Goal: Task Accomplishment & Management: Manage account settings

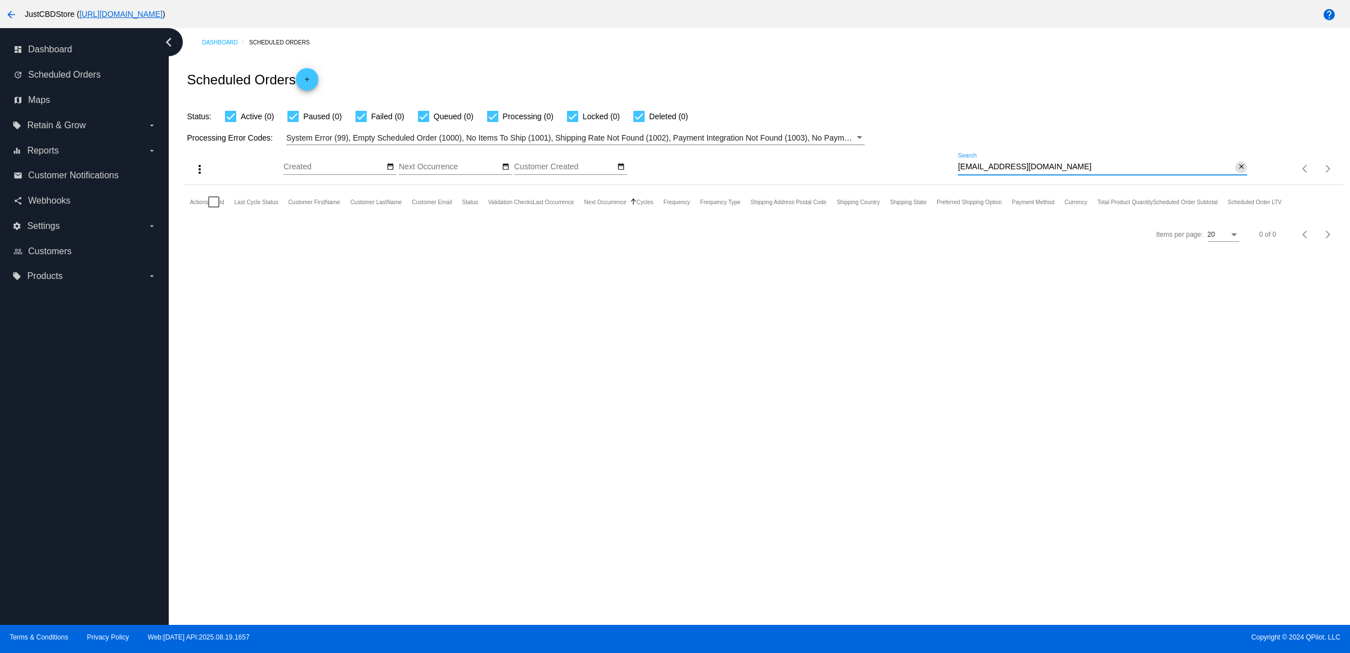
click at [1239, 172] on mat-icon "close" at bounding box center [1241, 167] width 8 height 9
click at [1245, 178] on mat-icon "search" at bounding box center [1239, 168] width 13 height 17
click at [1238, 172] on input "Search" at bounding box center [1102, 167] width 289 height 9
click at [1237, 172] on input "Search" at bounding box center [1102, 167] width 289 height 9
type input "[EMAIL_ADDRESS][DOMAIN_NAME]"
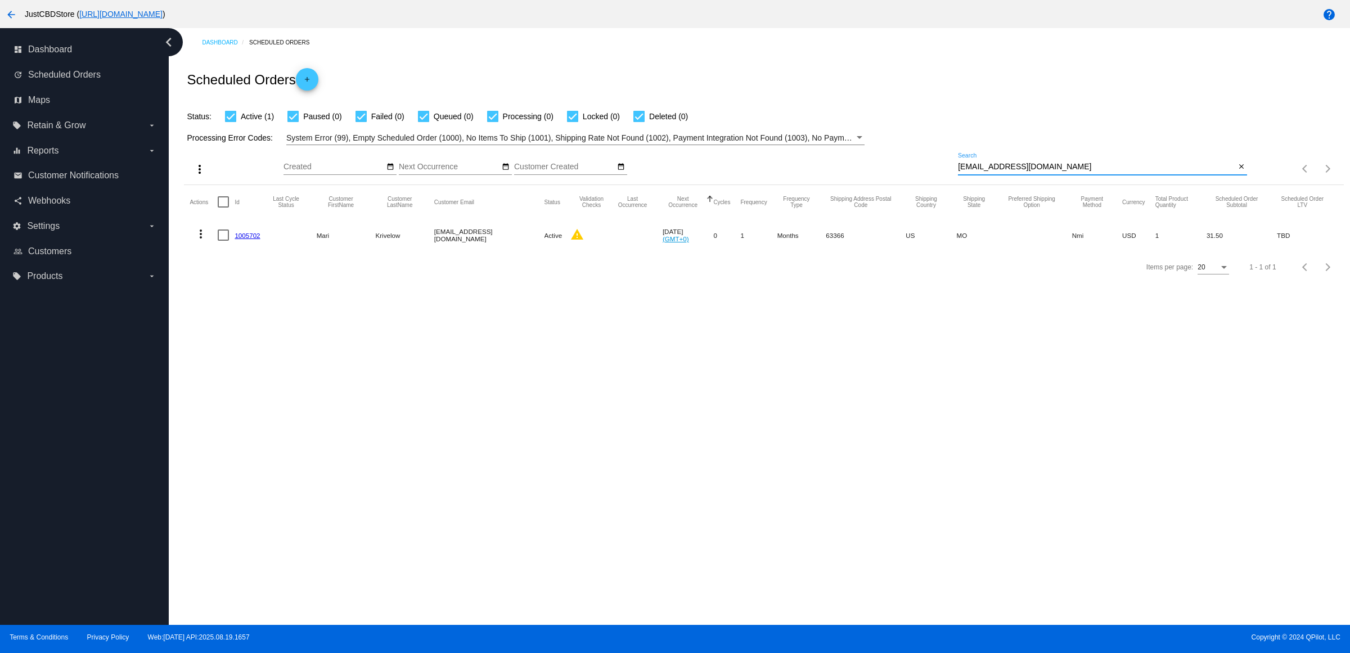
click at [260, 251] on mat-cell "1005702" at bounding box center [250, 235] width 31 height 33
click at [260, 239] on link "1005702" at bounding box center [247, 235] width 25 height 7
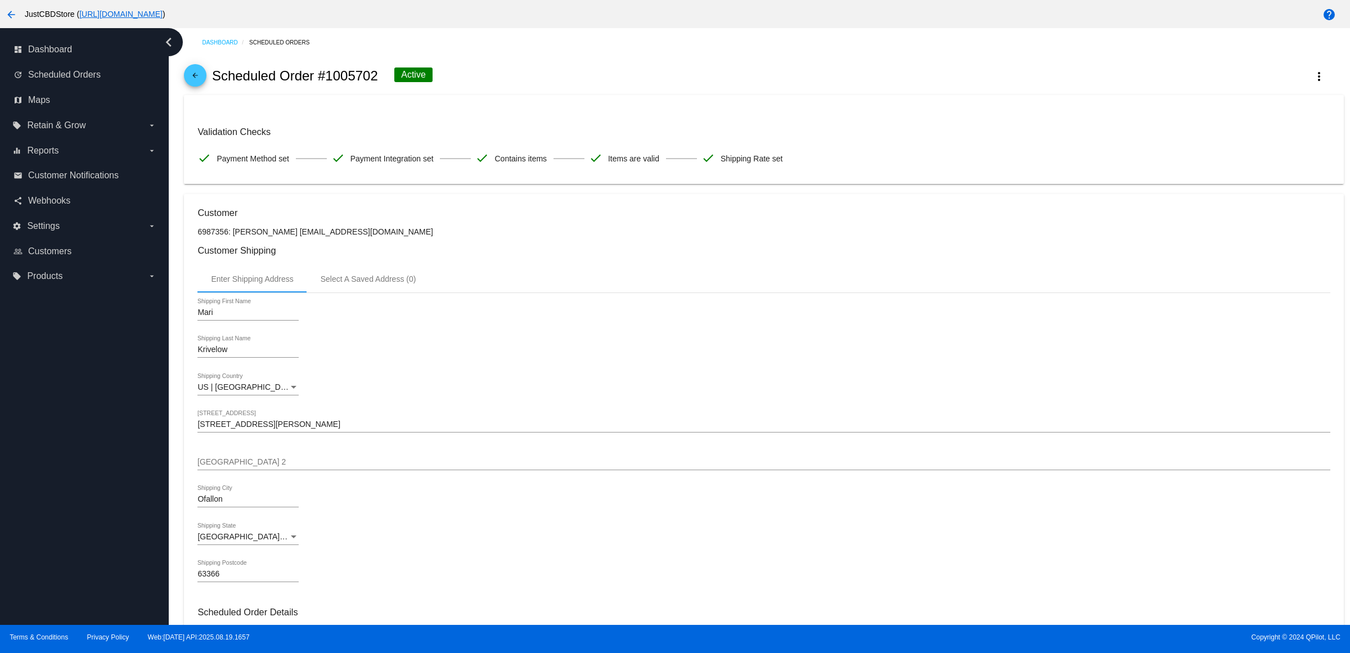
click at [191, 87] on link "arrow_back" at bounding box center [195, 75] width 22 height 22
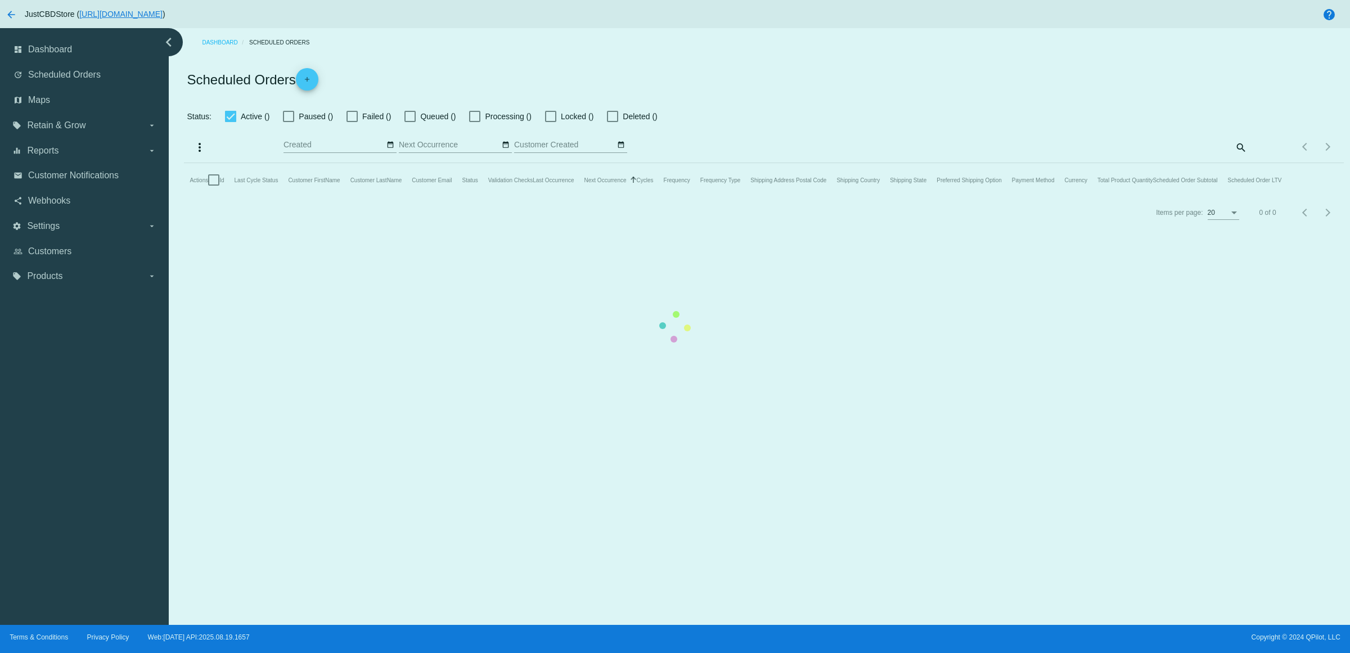
checkbox input "true"
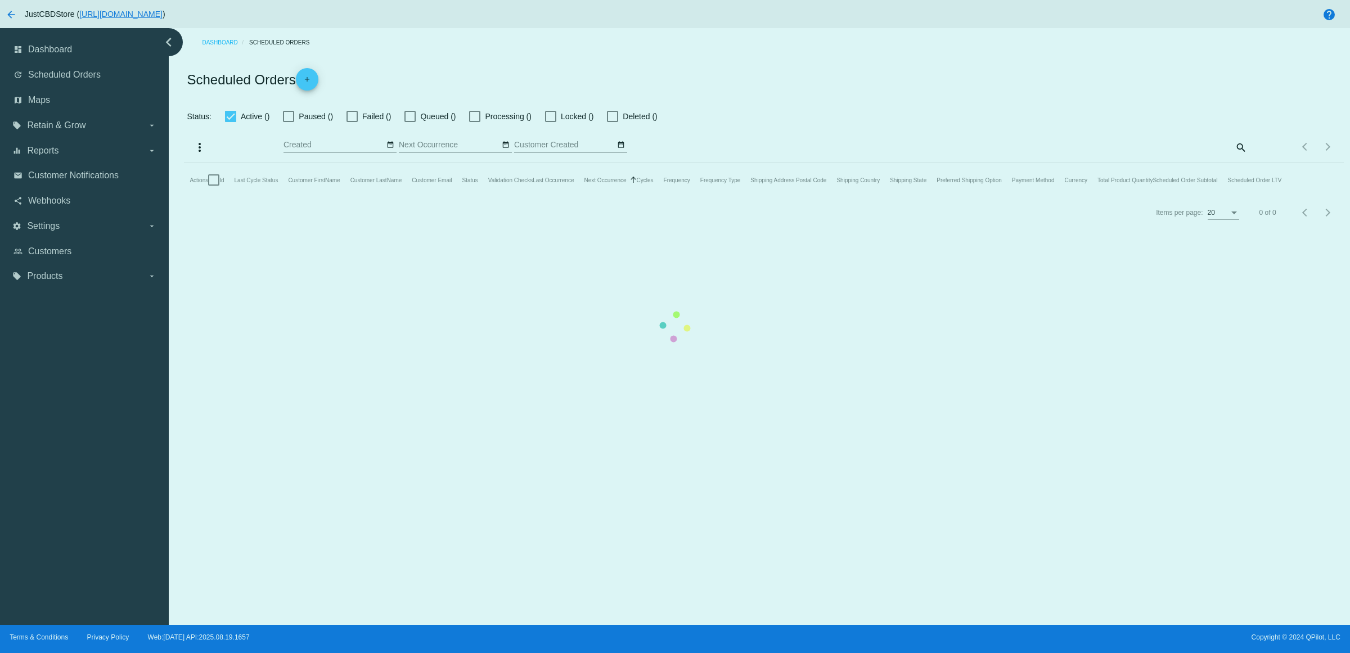
checkbox input "true"
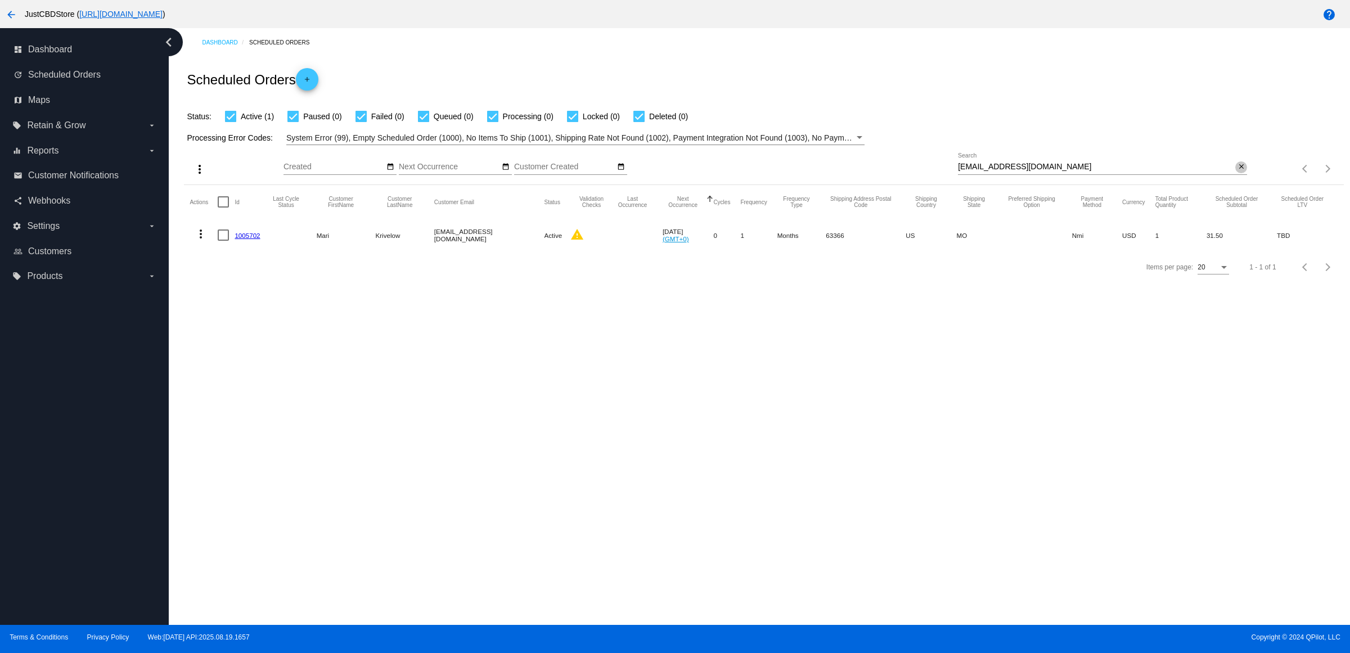
click at [1239, 172] on mat-icon "close" at bounding box center [1241, 167] width 8 height 9
click at [1238, 172] on input "Search" at bounding box center [1102, 167] width 289 height 9
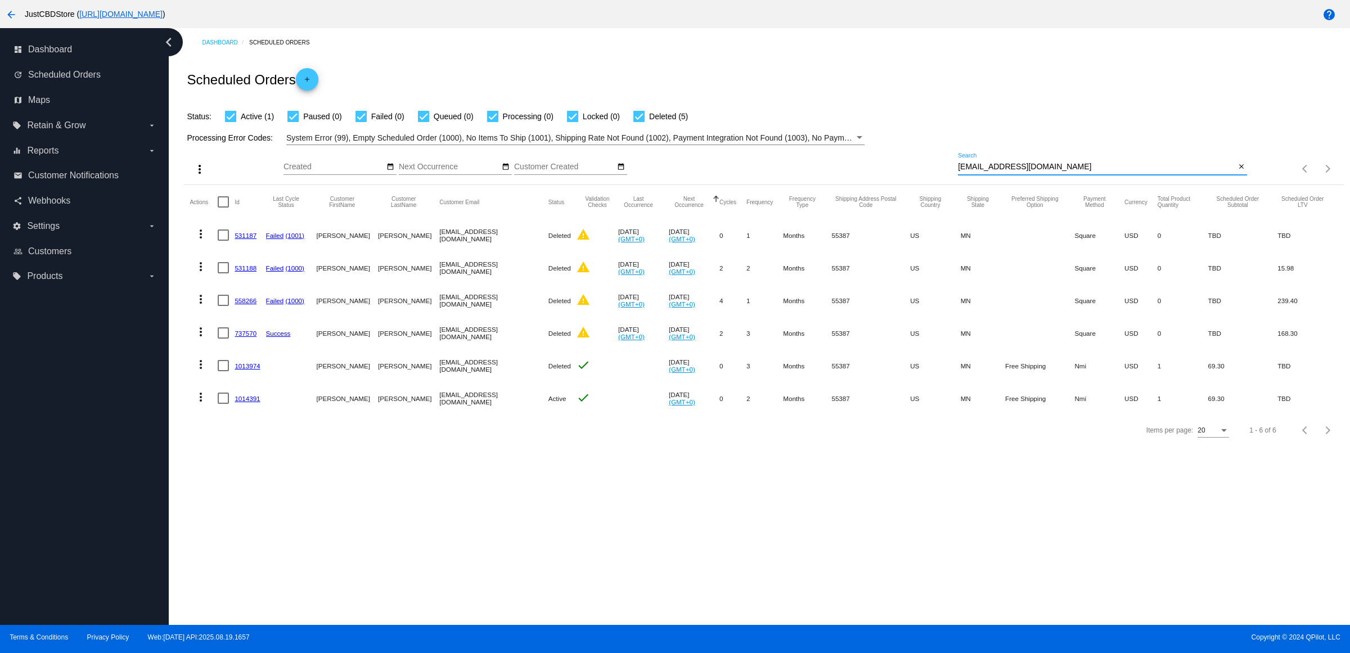
type input "[EMAIL_ADDRESS][DOMAIN_NAME]"
click at [1235, 173] on button "close" at bounding box center [1241, 167] width 12 height 12
click at [1235, 178] on mat-icon "search" at bounding box center [1239, 168] width 13 height 17
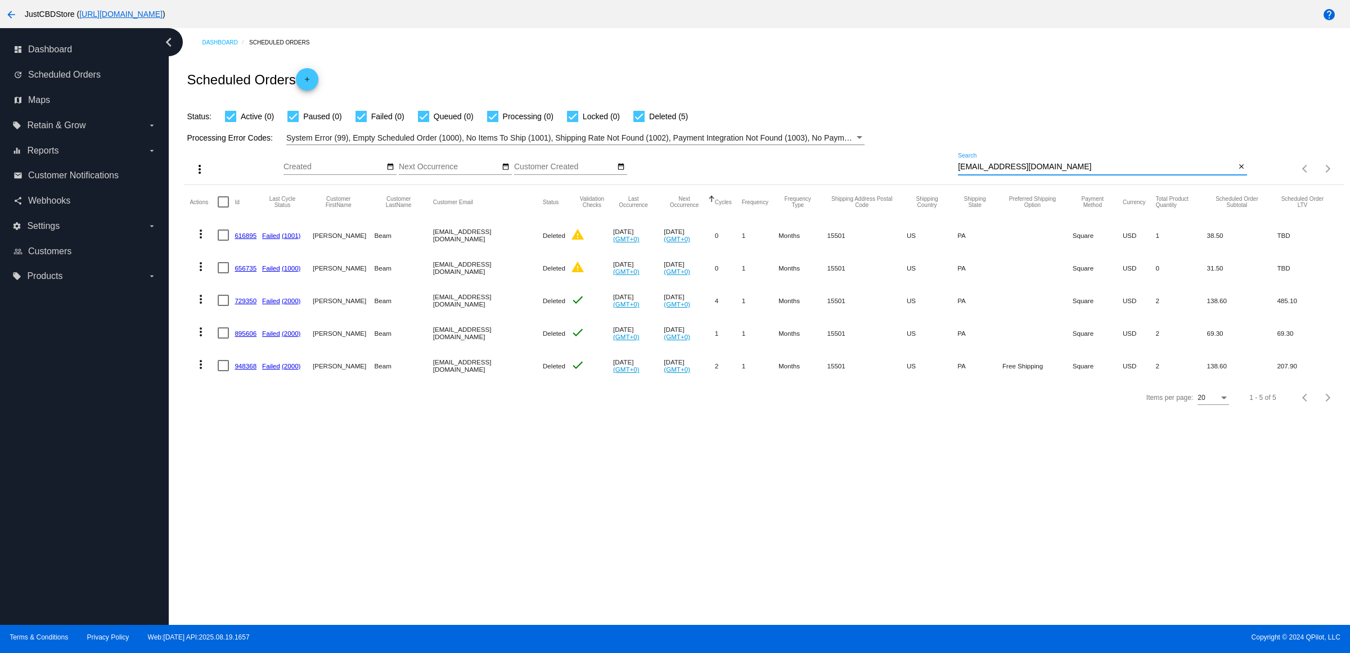
type input "[EMAIL_ADDRESS][DOMAIN_NAME]"
click at [244, 382] on mat-cell "948368" at bounding box center [249, 365] width 28 height 33
click at [246, 369] on link "948368" at bounding box center [246, 365] width 22 height 7
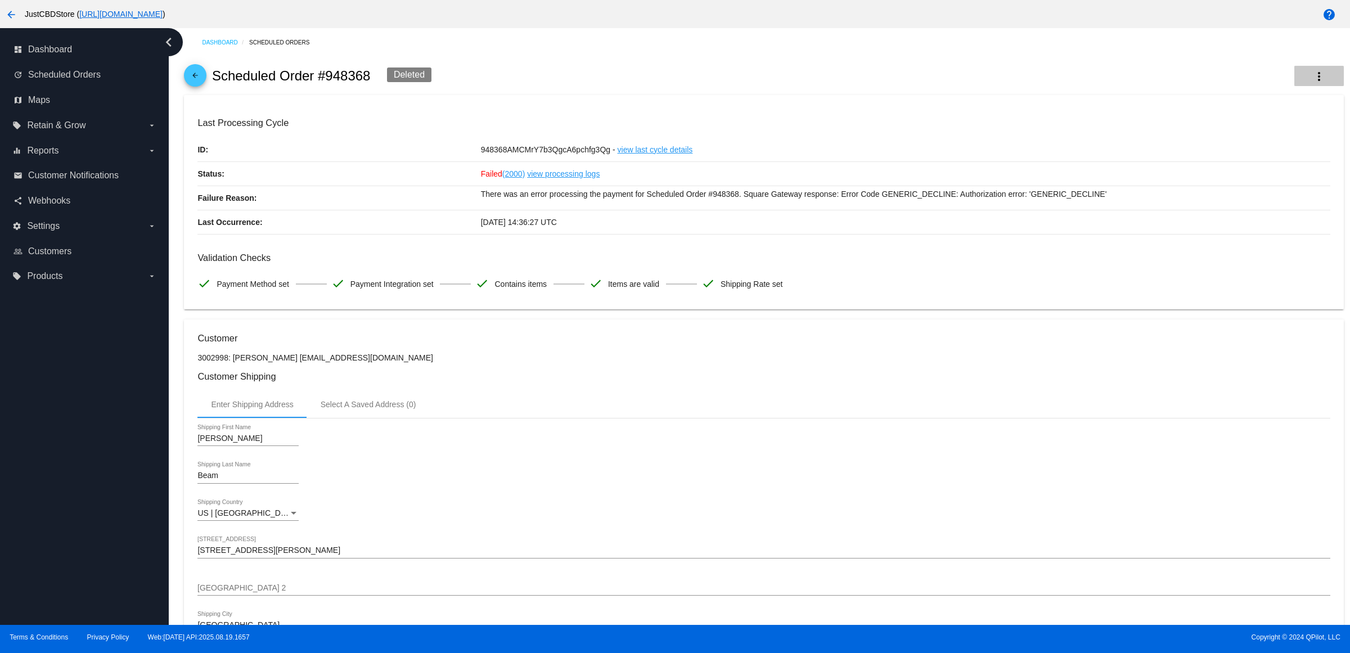
click at [1312, 82] on mat-icon "more_vert" at bounding box center [1318, 76] width 13 height 13
click at [542, 336] on div at bounding box center [675, 326] width 1350 height 653
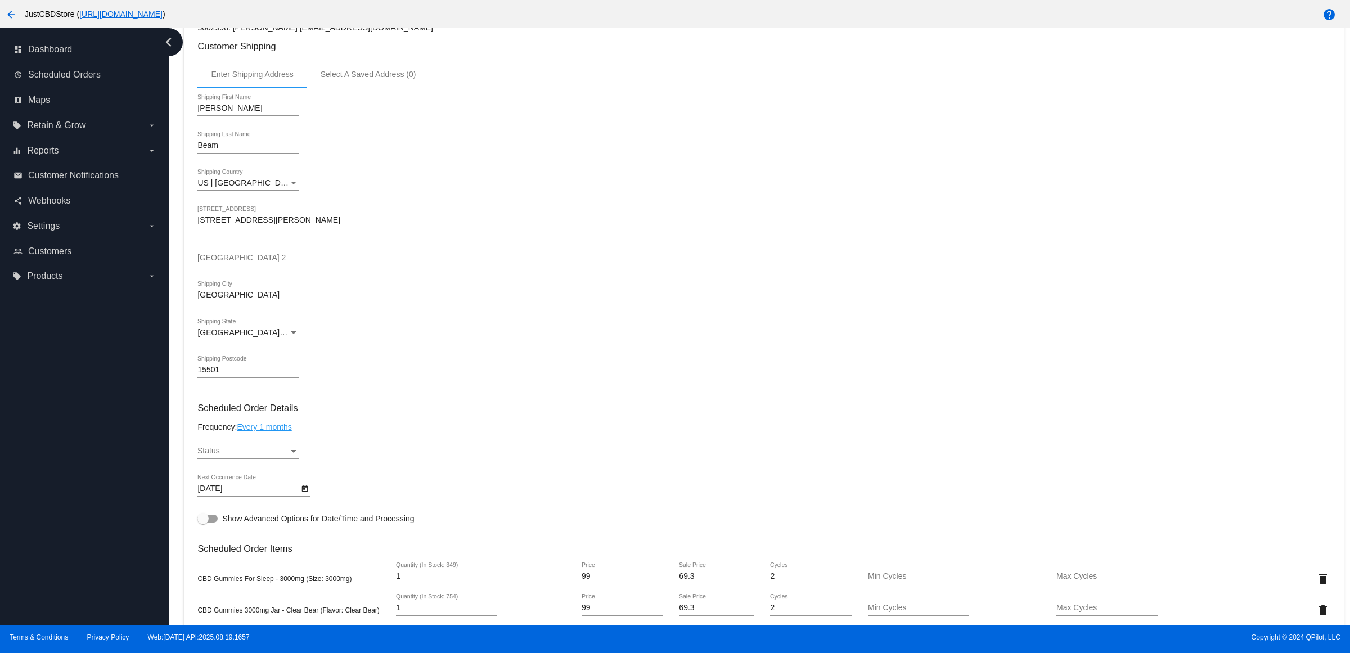
scroll to position [703, 0]
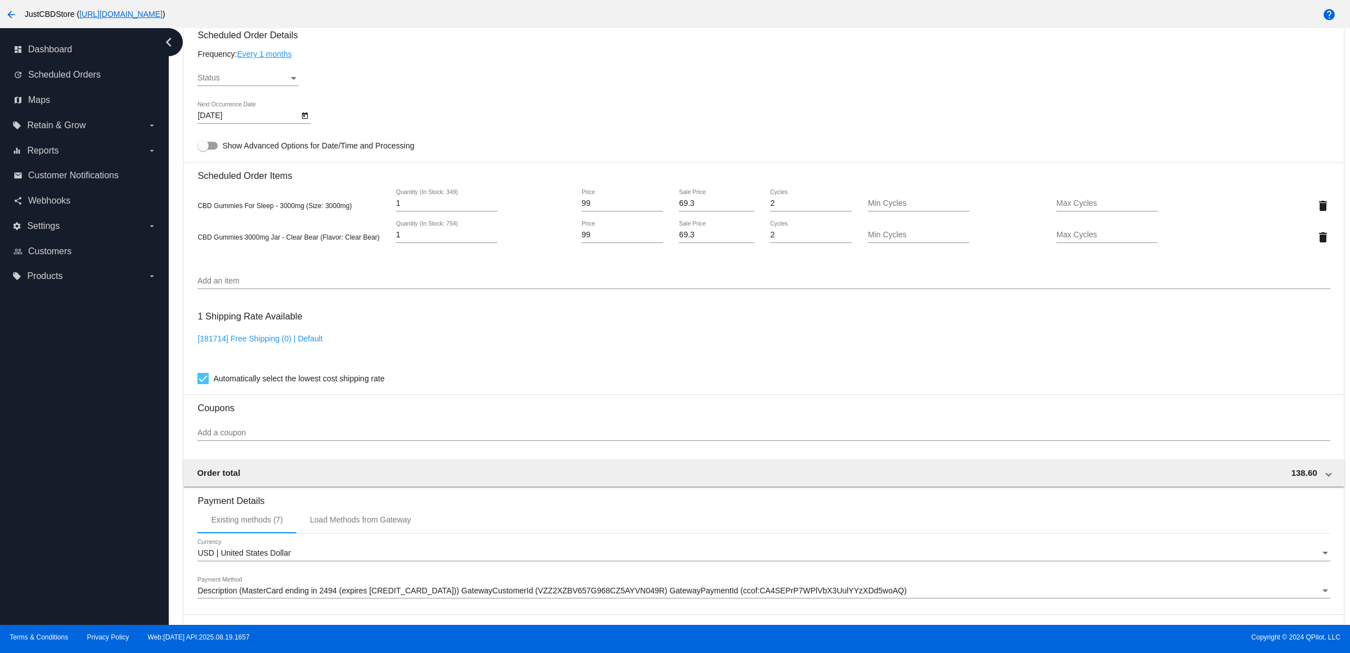
click at [256, 76] on mat-card-content "Customer 3002998: [PERSON_NAME] [EMAIL_ADDRESS][DOMAIN_NAME] Customer Shipping …" at bounding box center [763, 175] width 1132 height 1091
click at [254, 84] on div "Status Status" at bounding box center [247, 75] width 101 height 22
click at [263, 88] on span "Active" at bounding box center [251, 91] width 101 height 24
click at [454, 85] on div "Active Status" at bounding box center [763, 80] width 1132 height 32
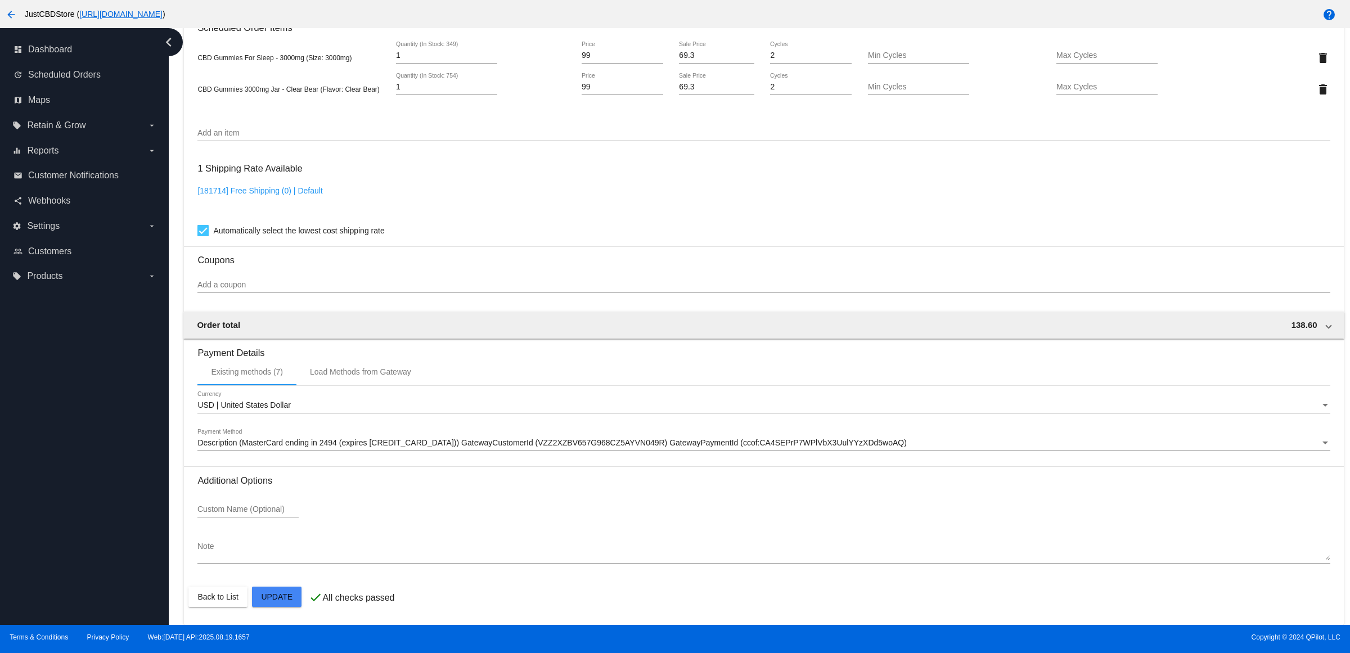
click at [274, 587] on mat-card "Customer 3002998: [PERSON_NAME] [EMAIL_ADDRESS][DOMAIN_NAME] Customer Shipping …" at bounding box center [763, 47] width 1159 height 1156
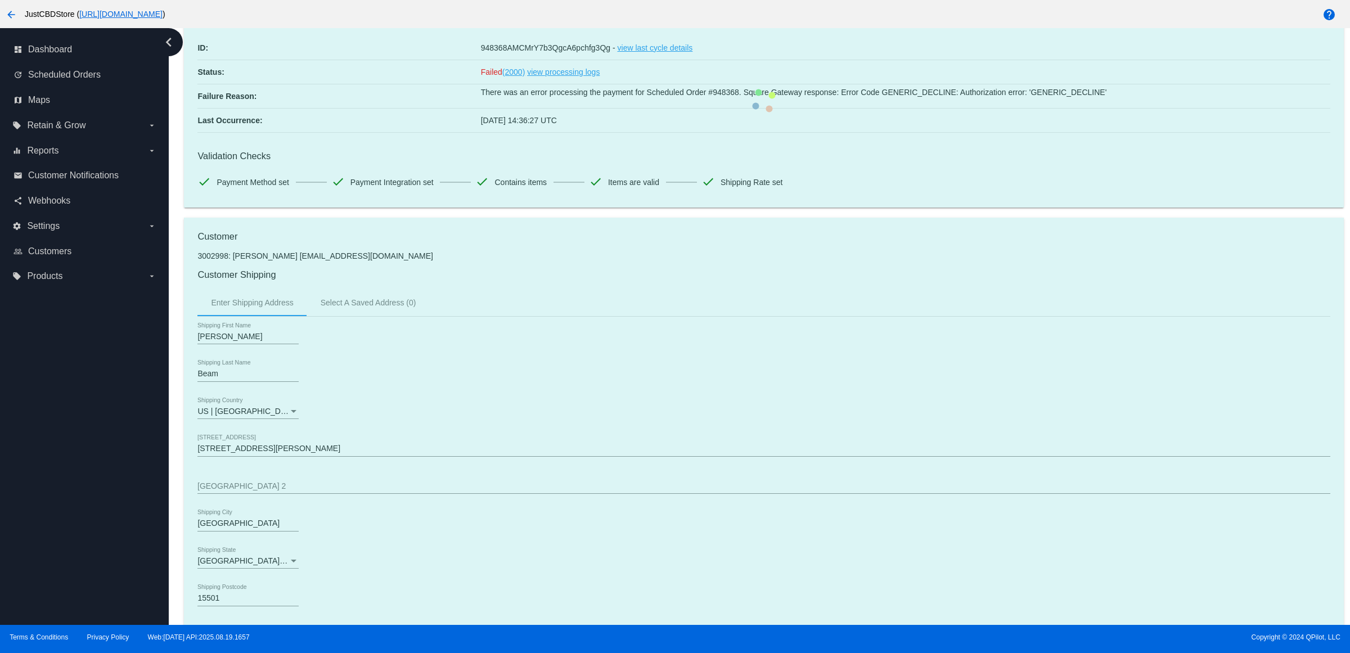
scroll to position [0, 0]
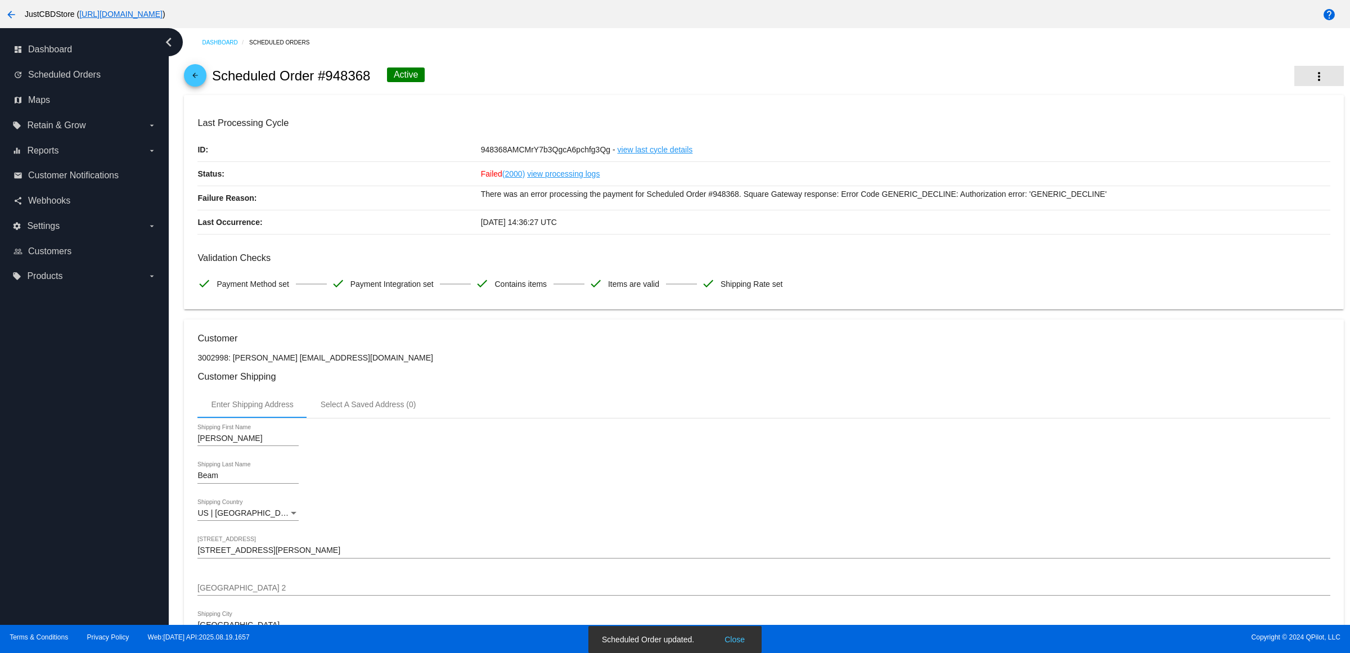
click at [1312, 76] on mat-icon "more_vert" at bounding box center [1318, 76] width 13 height 13
click at [1286, 170] on button "cached Process Now" at bounding box center [1252, 168] width 157 height 27
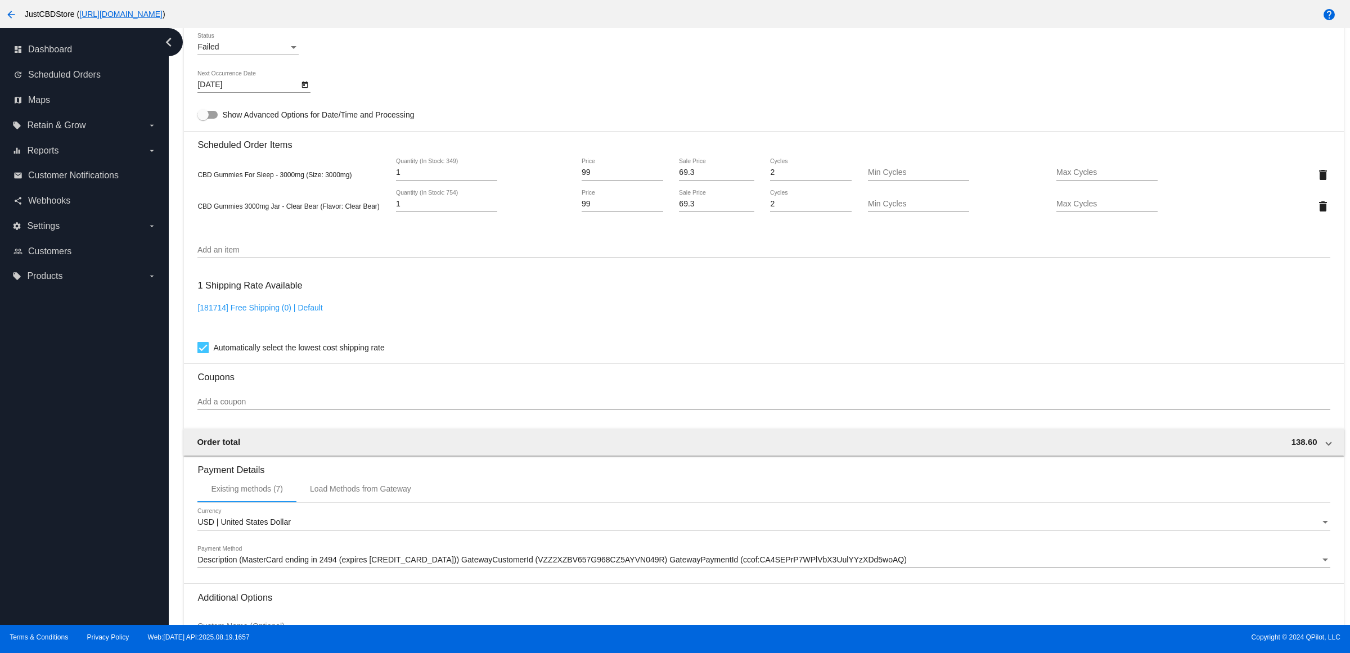
scroll to position [864, 0]
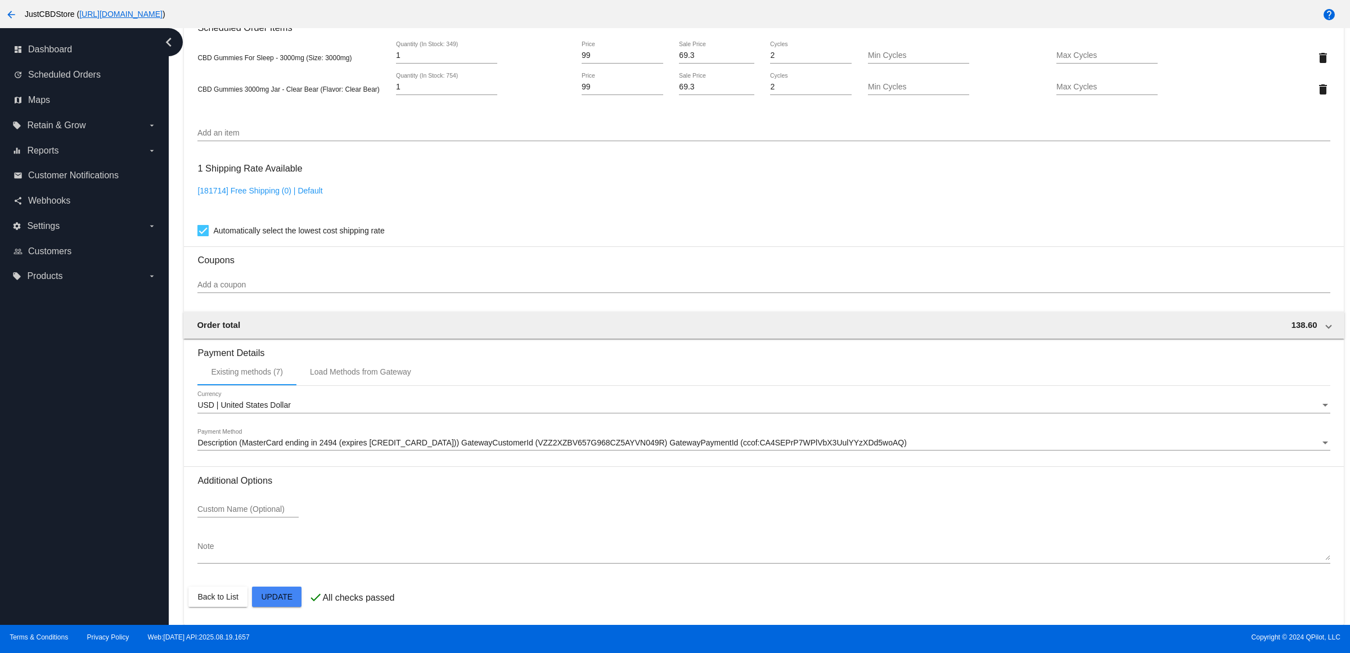
click at [412, 427] on div "USD | United States Dollar Currency Description (MasterCard ending in 2494 (exp…" at bounding box center [763, 426] width 1132 height 80
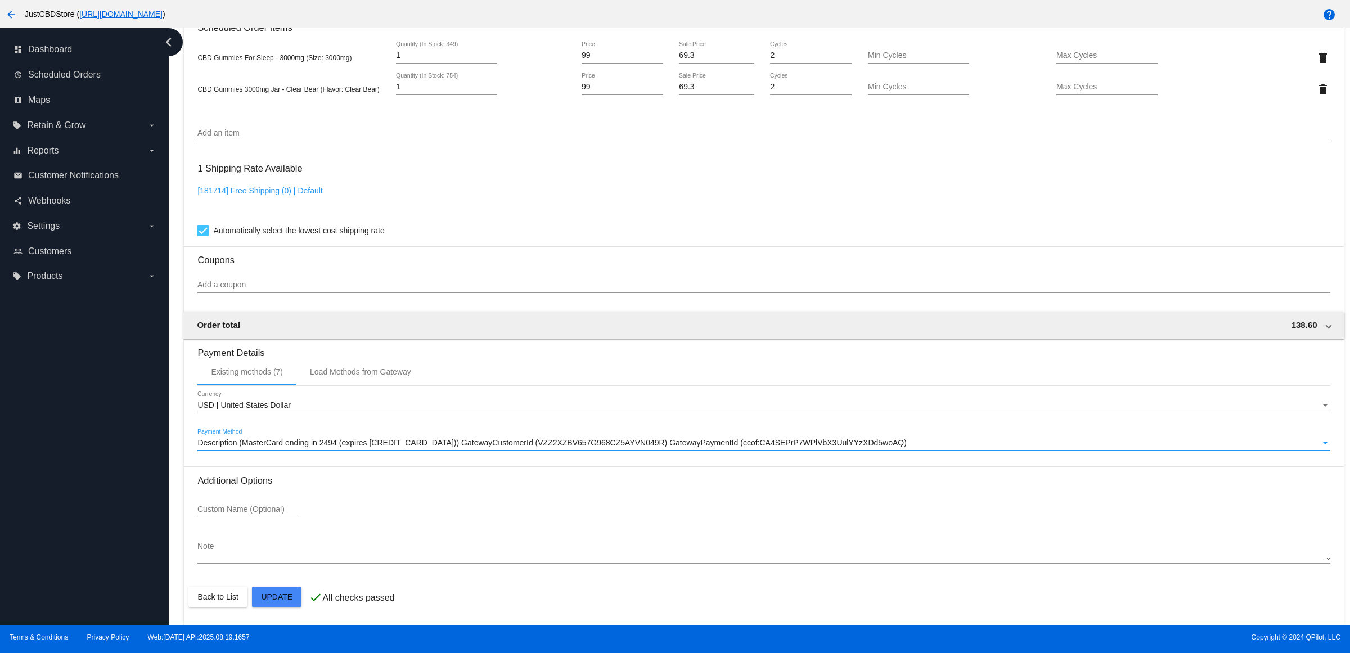
click at [412, 442] on span "Description (MasterCard ending in 2494 (expires [CREDIT_CARD_DATA])) GatewayCus…" at bounding box center [551, 442] width 709 height 9
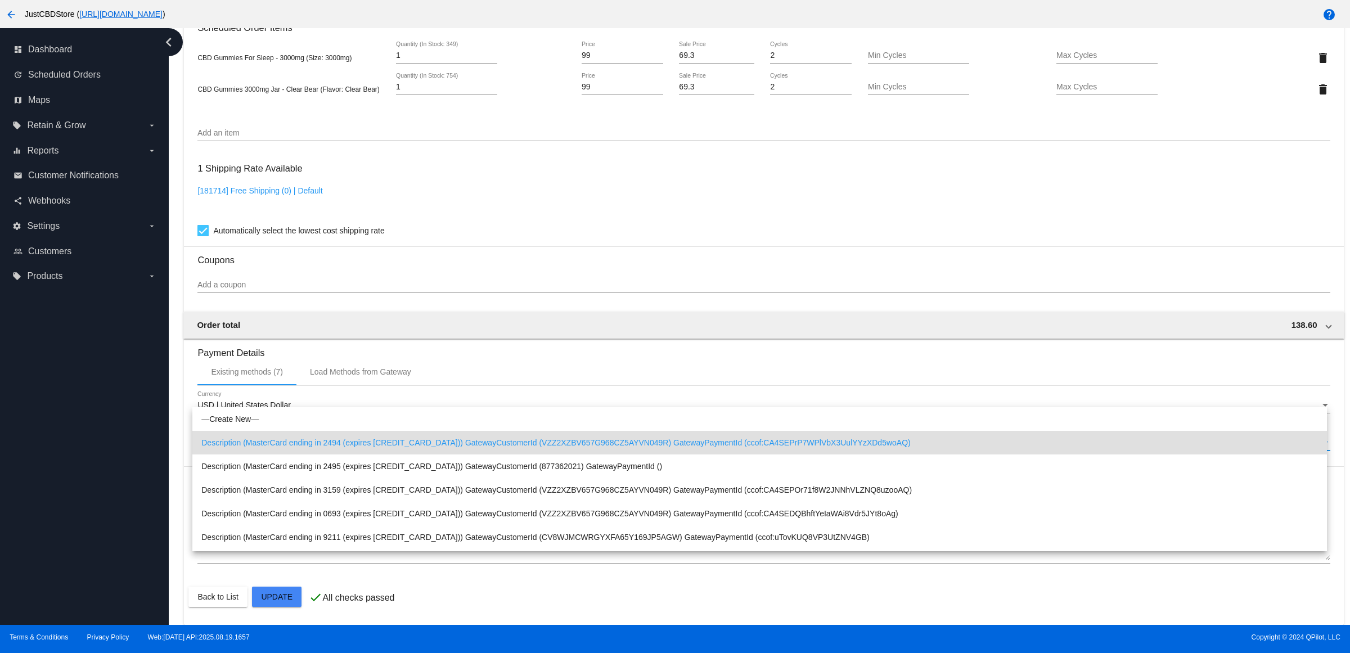
click at [412, 442] on span "Description (MasterCard ending in 2494 (expires [CREDIT_CARD_DATA])) GatewayCus…" at bounding box center [759, 443] width 1116 height 24
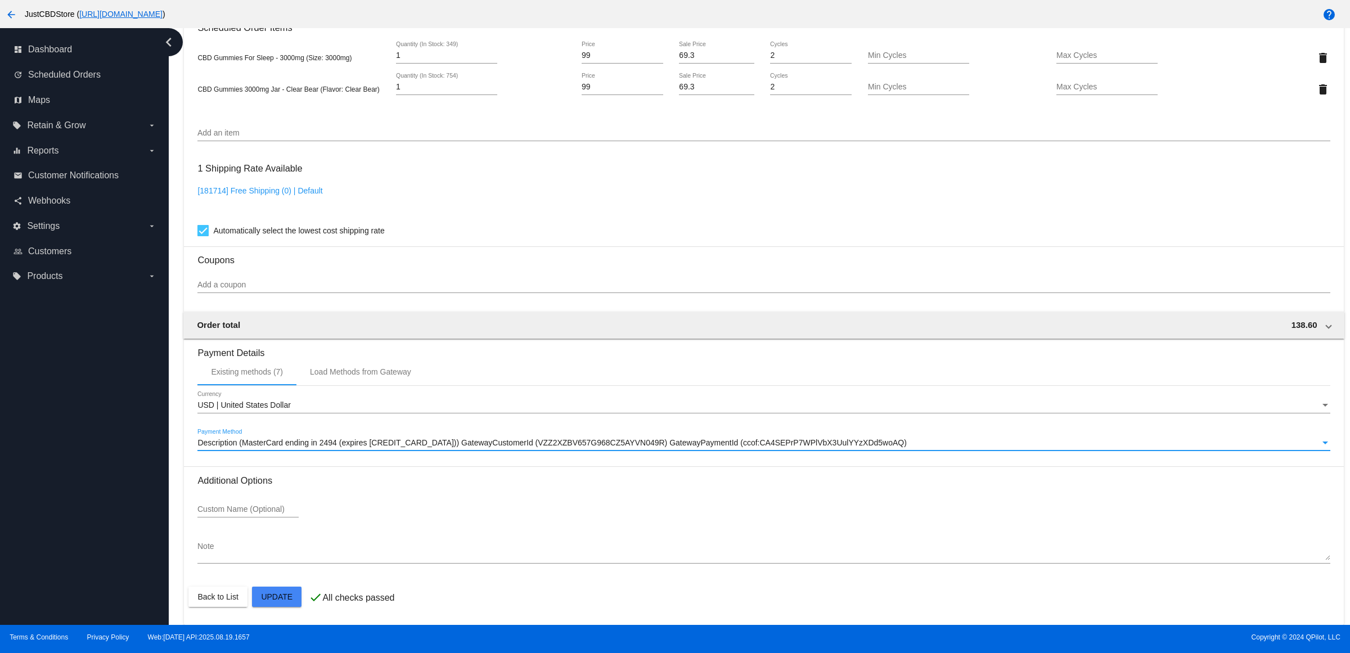
click at [479, 445] on span "Description (MasterCard ending in 2494 (expires [CREDIT_CARD_DATA])) GatewayCus…" at bounding box center [551, 442] width 709 height 9
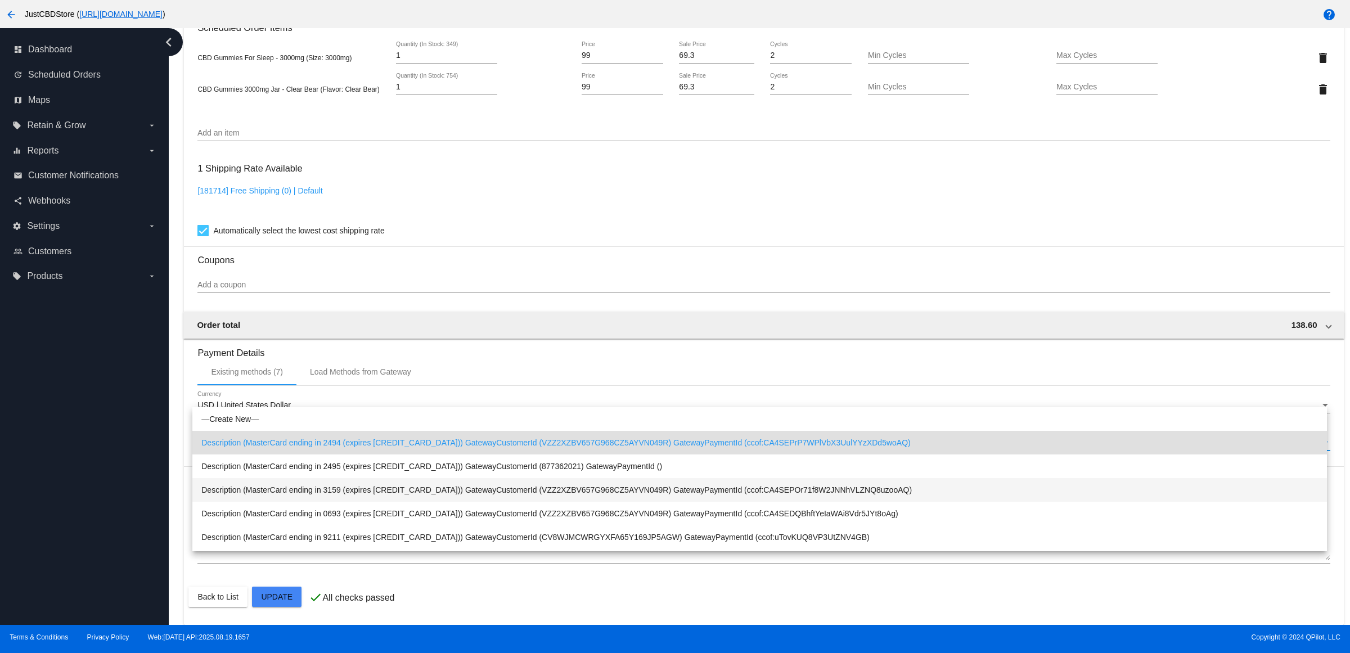
click at [464, 488] on span "Description (MasterCard ending in 3159 (expires 04/29)) GatewayCustomerId (VZZ2…" at bounding box center [759, 490] width 1116 height 24
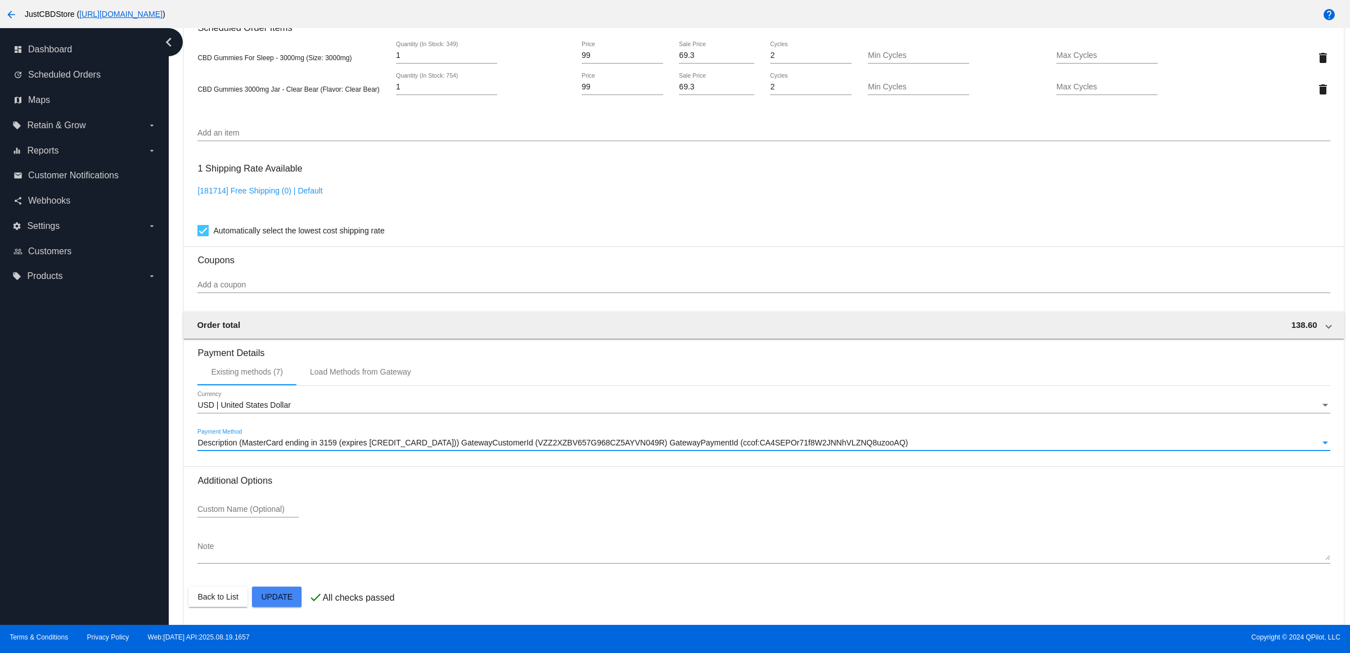
click at [282, 597] on mat-card "Customer 3002998: Kathy Beam kbeam53@gmail.com Customer Shipping Enter Shipping…" at bounding box center [763, 47] width 1159 height 1156
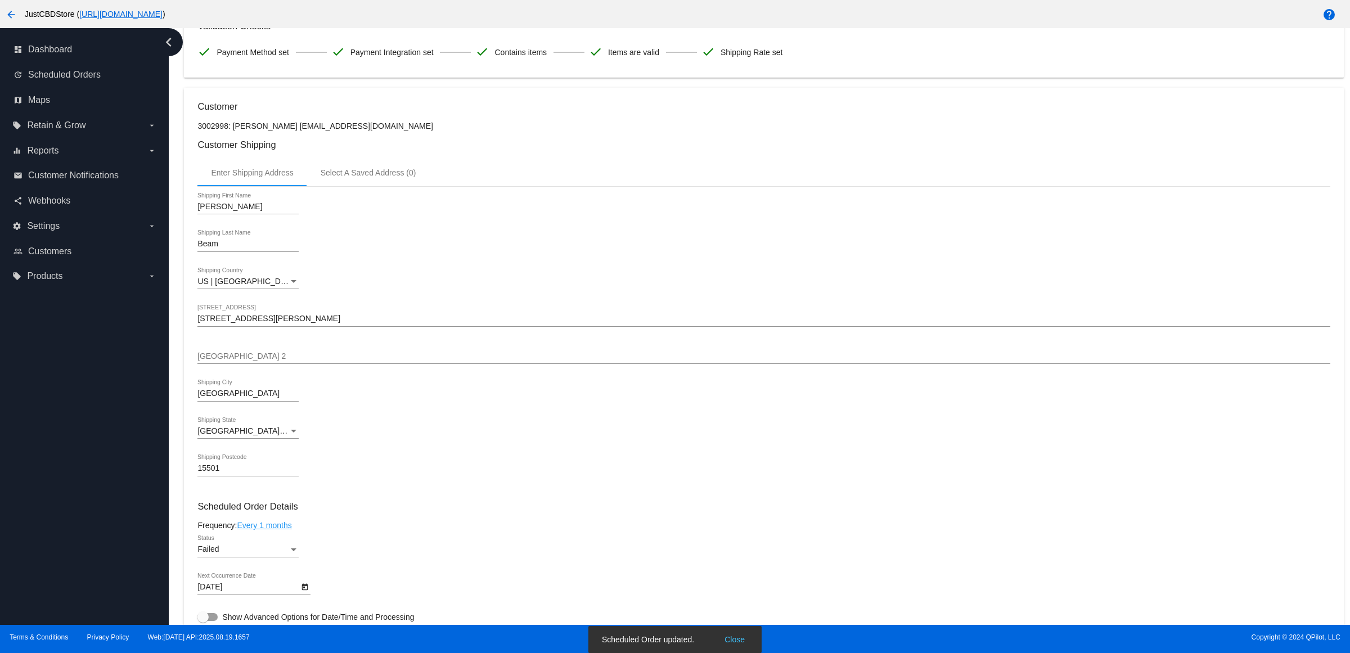
scroll to position [0, 0]
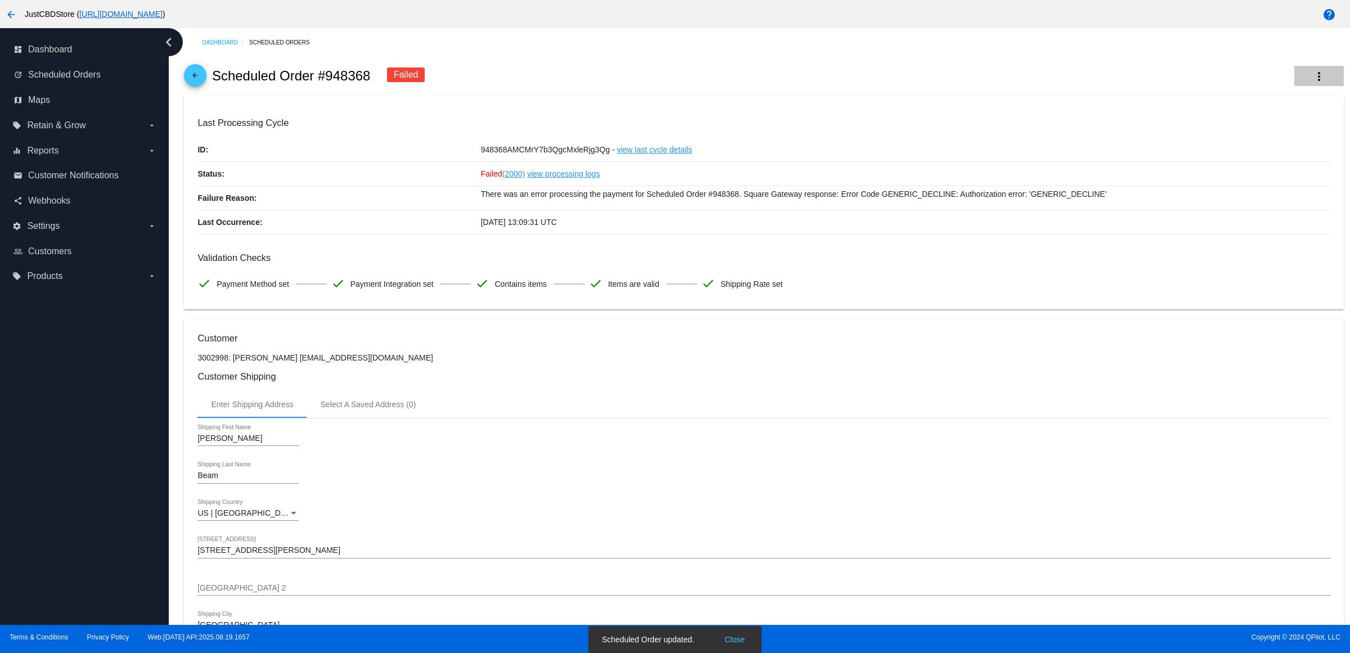
click at [1312, 82] on mat-icon "more_vert" at bounding box center [1318, 76] width 13 height 13
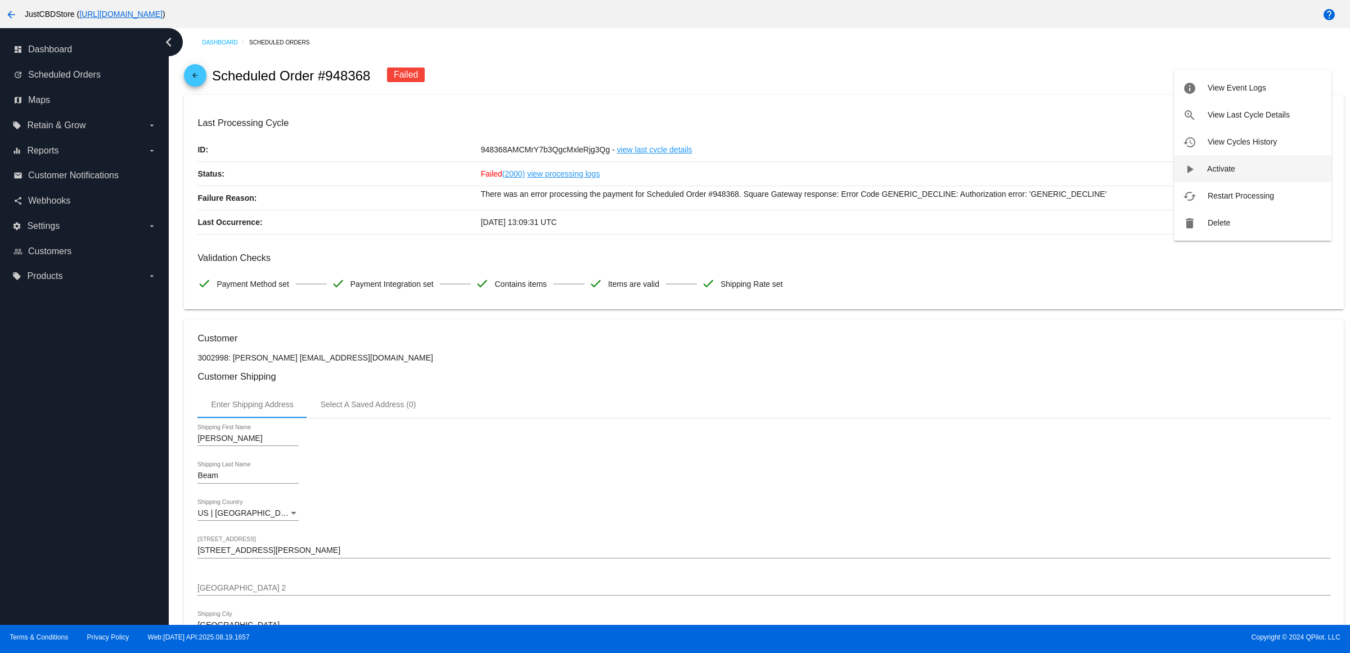
click at [1260, 177] on button "play_arrow Activate" at bounding box center [1252, 168] width 157 height 27
click at [1312, 79] on mat-icon "more_vert" at bounding box center [1318, 76] width 13 height 13
click at [1253, 174] on button "cached Process Now" at bounding box center [1252, 168] width 157 height 27
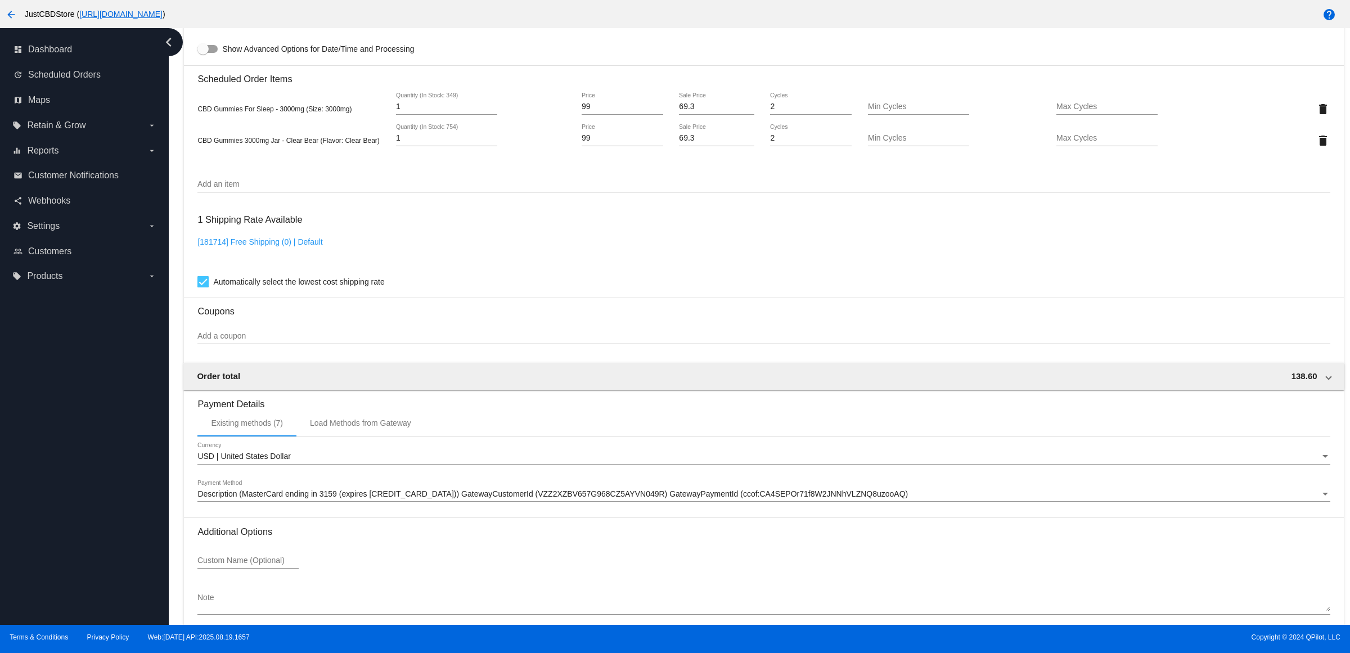
scroll to position [864, 0]
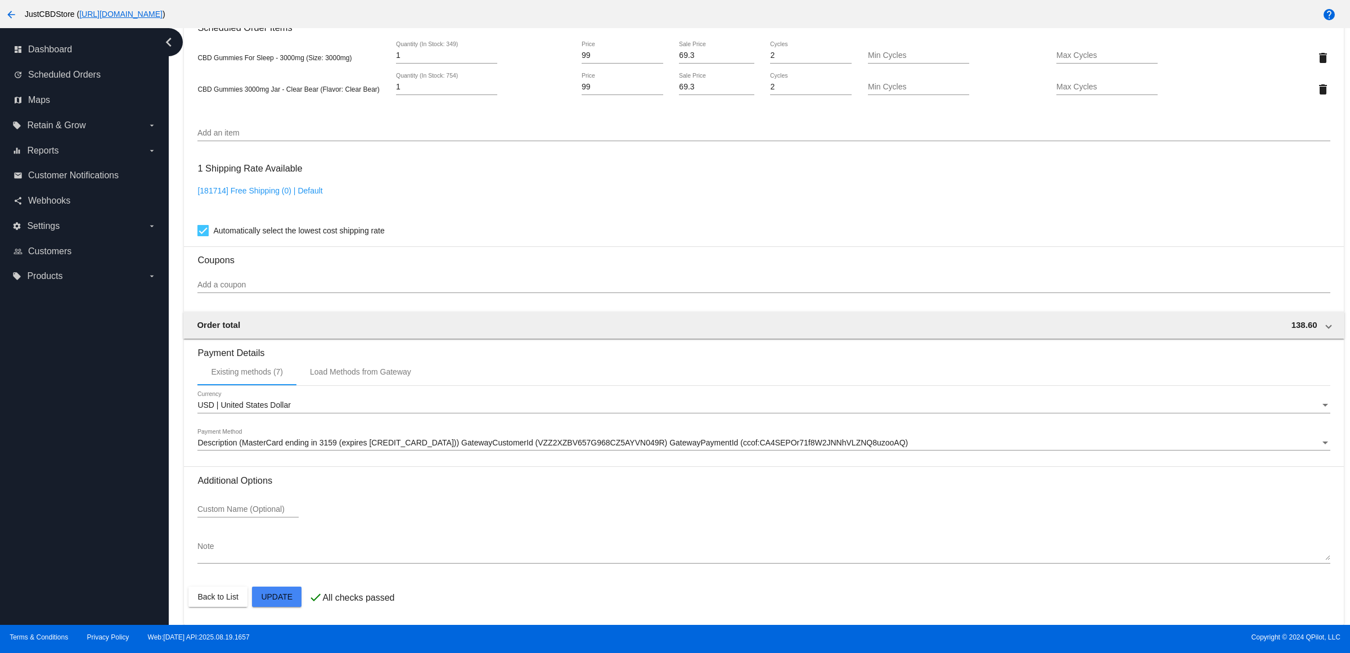
click at [588, 443] on span "Description (MasterCard ending in 3159 (expires 04/29)) GatewayCustomerId (VZZ2…" at bounding box center [552, 442] width 710 height 9
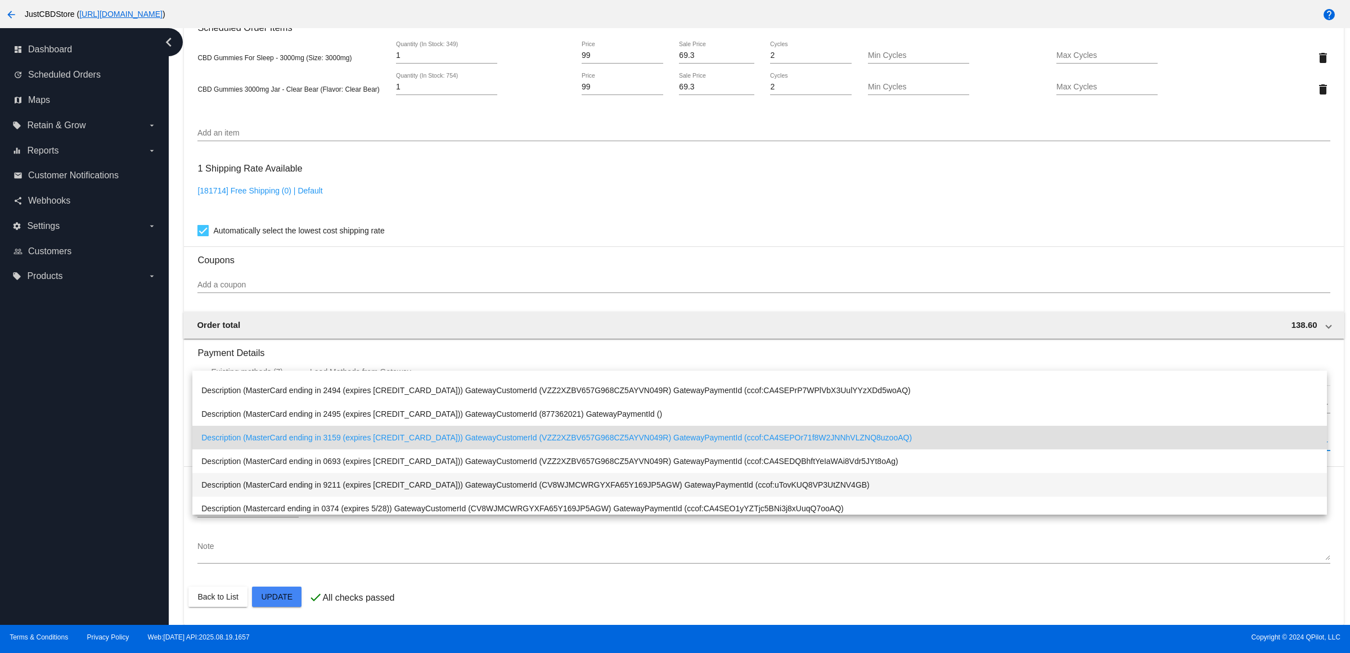
scroll to position [0, 0]
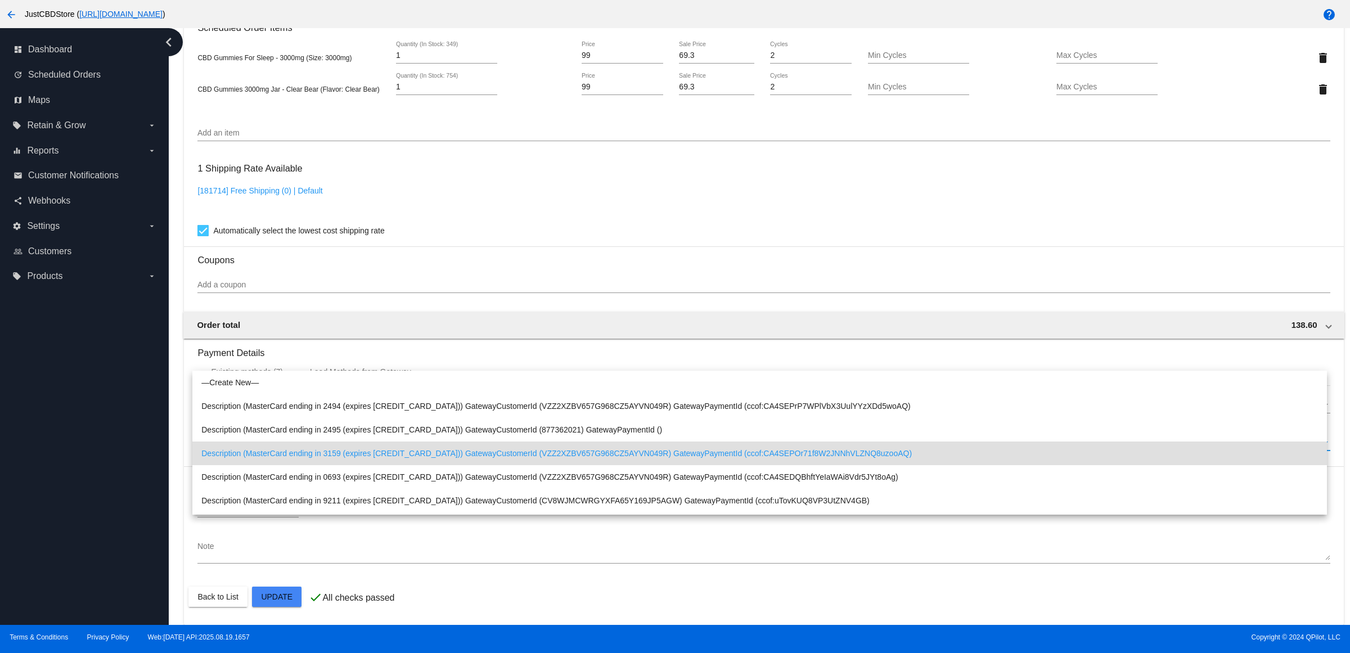
click at [554, 262] on div at bounding box center [675, 326] width 1350 height 653
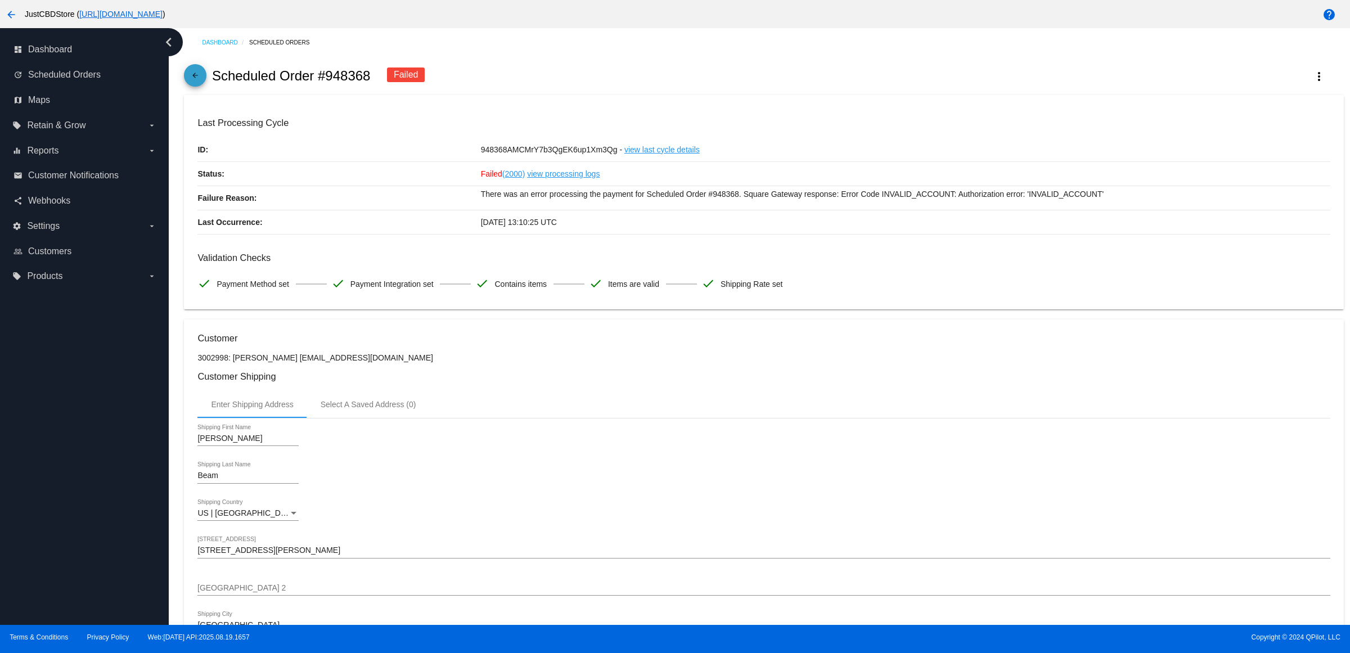
click at [202, 80] on mat-icon "arrow_back" at bounding box center [194, 77] width 13 height 13
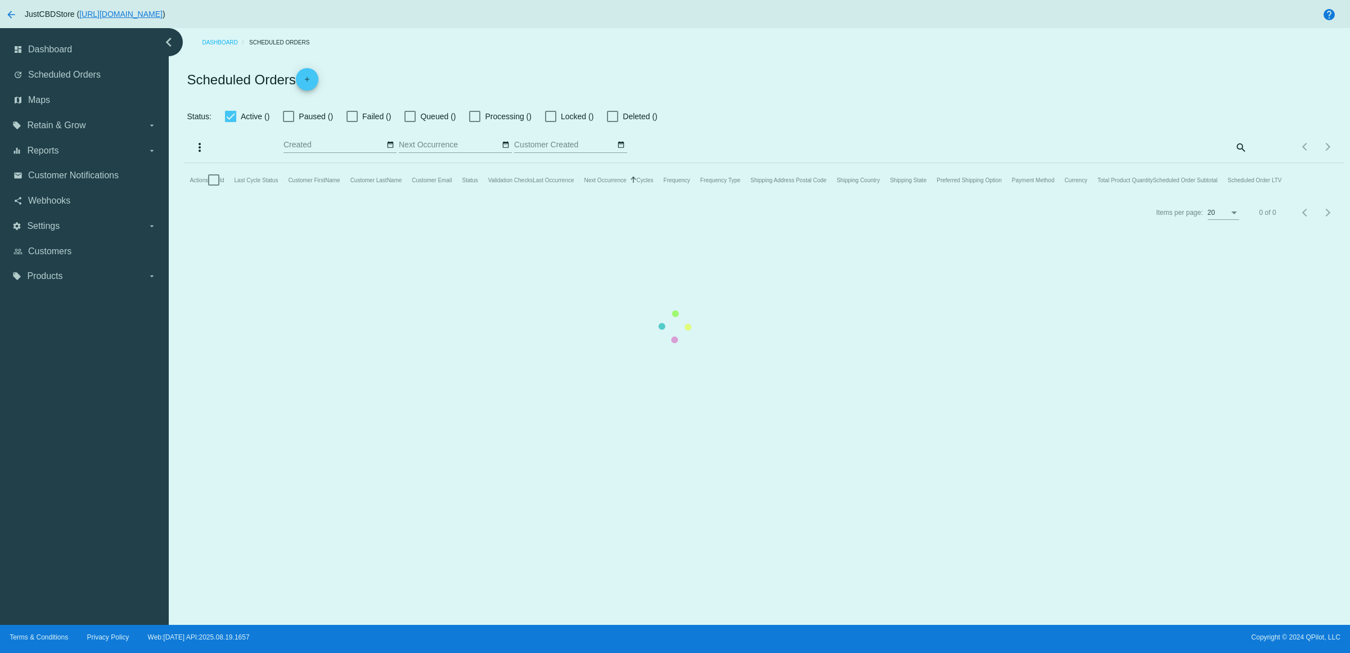
checkbox input "true"
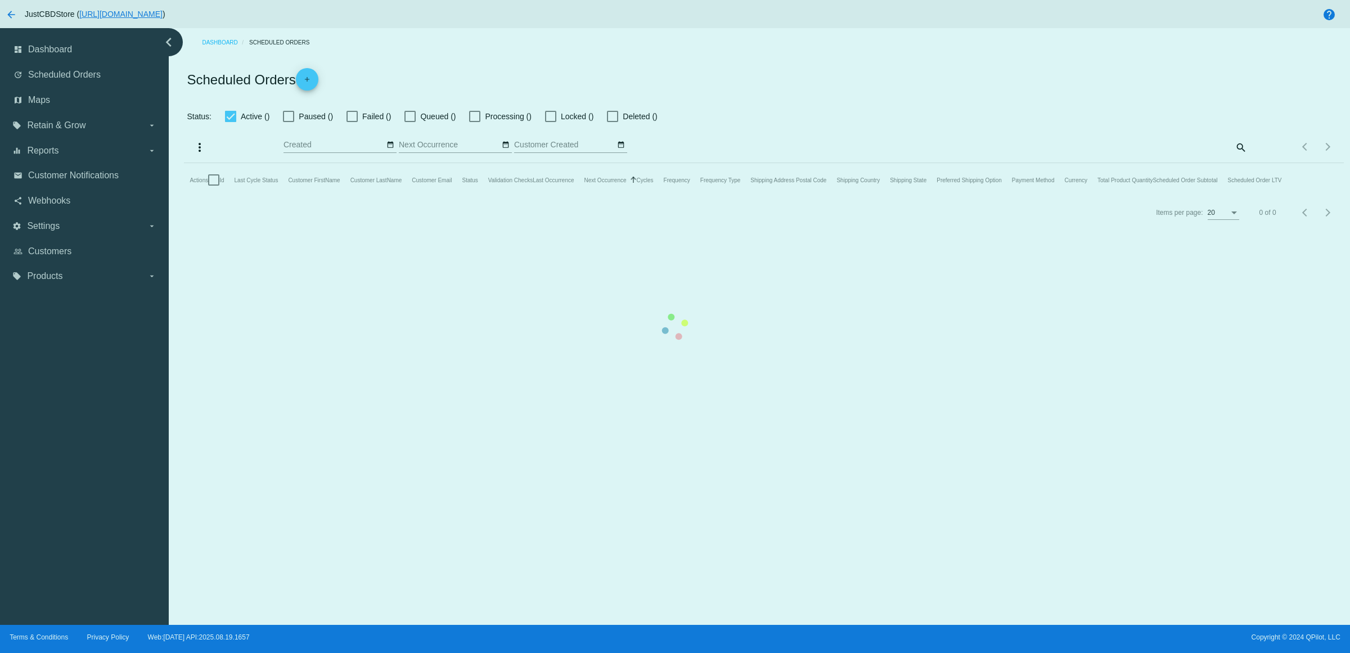
checkbox input "true"
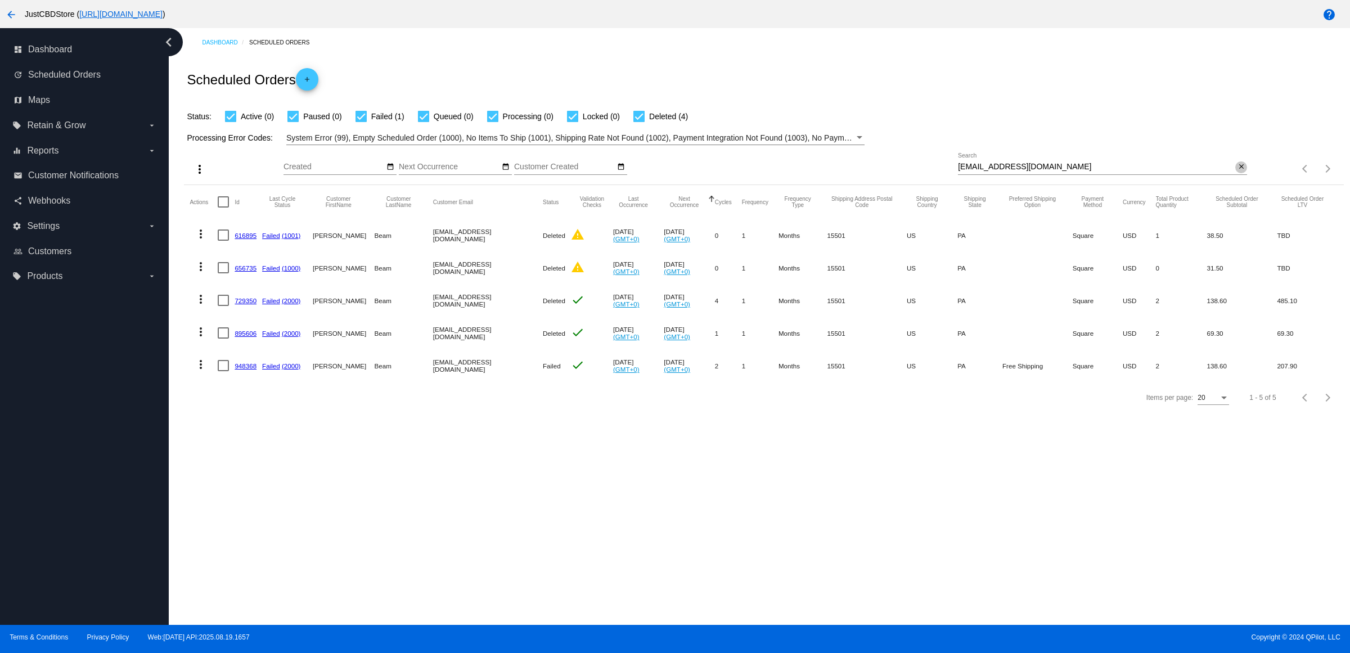
click at [1238, 172] on mat-icon "close" at bounding box center [1241, 167] width 8 height 9
click at [1230, 172] on input "Search" at bounding box center [1102, 167] width 289 height 9
paste input "[EMAIL_ADDRESS][DOMAIN_NAME]"
type input "[EMAIL_ADDRESS][DOMAIN_NAME]"
click at [247, 369] on link "948368" at bounding box center [246, 365] width 22 height 7
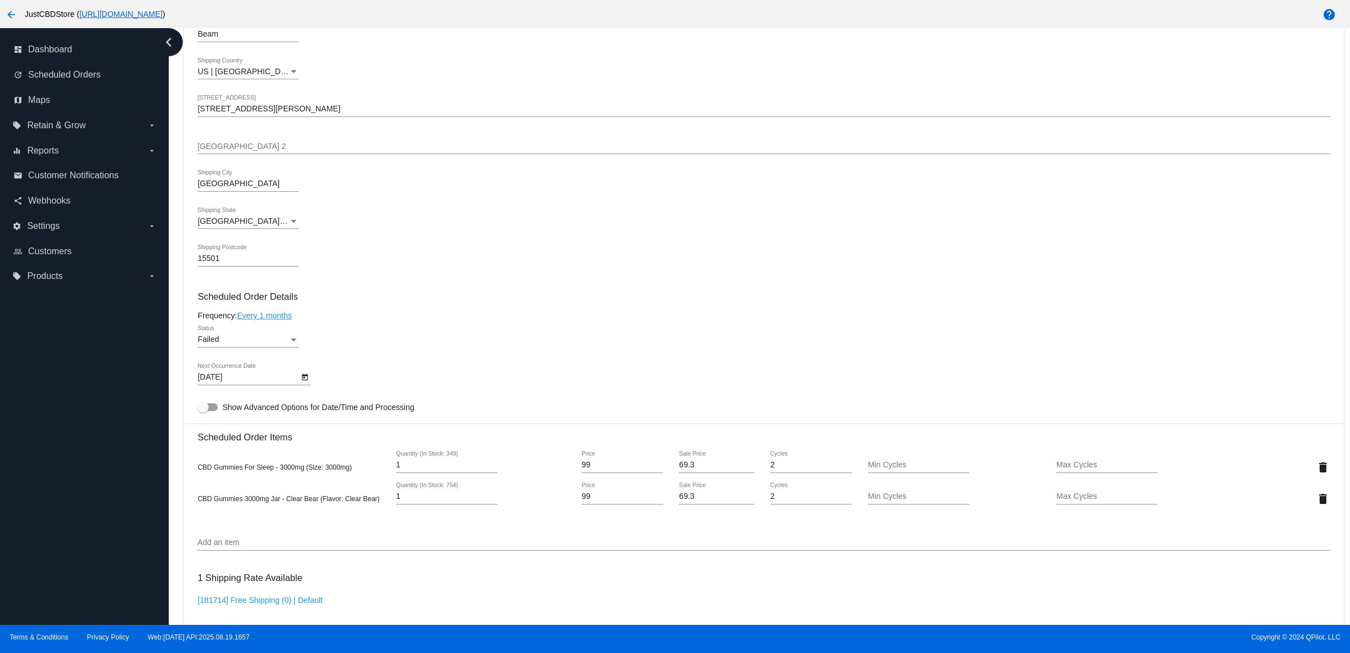
scroll to position [422, 0]
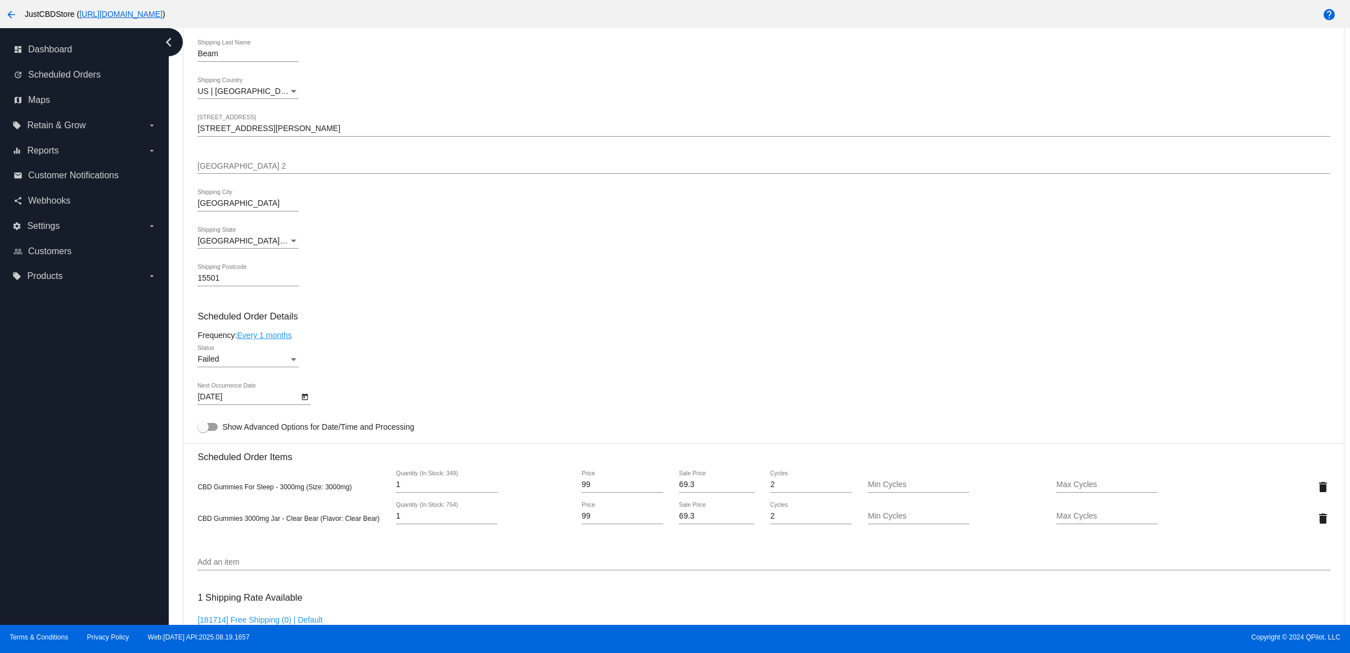
click at [287, 364] on div "Failed" at bounding box center [242, 359] width 91 height 9
click at [278, 323] on span "Active" at bounding box center [251, 325] width 101 height 24
click at [525, 370] on div "Active Status" at bounding box center [763, 361] width 1132 height 32
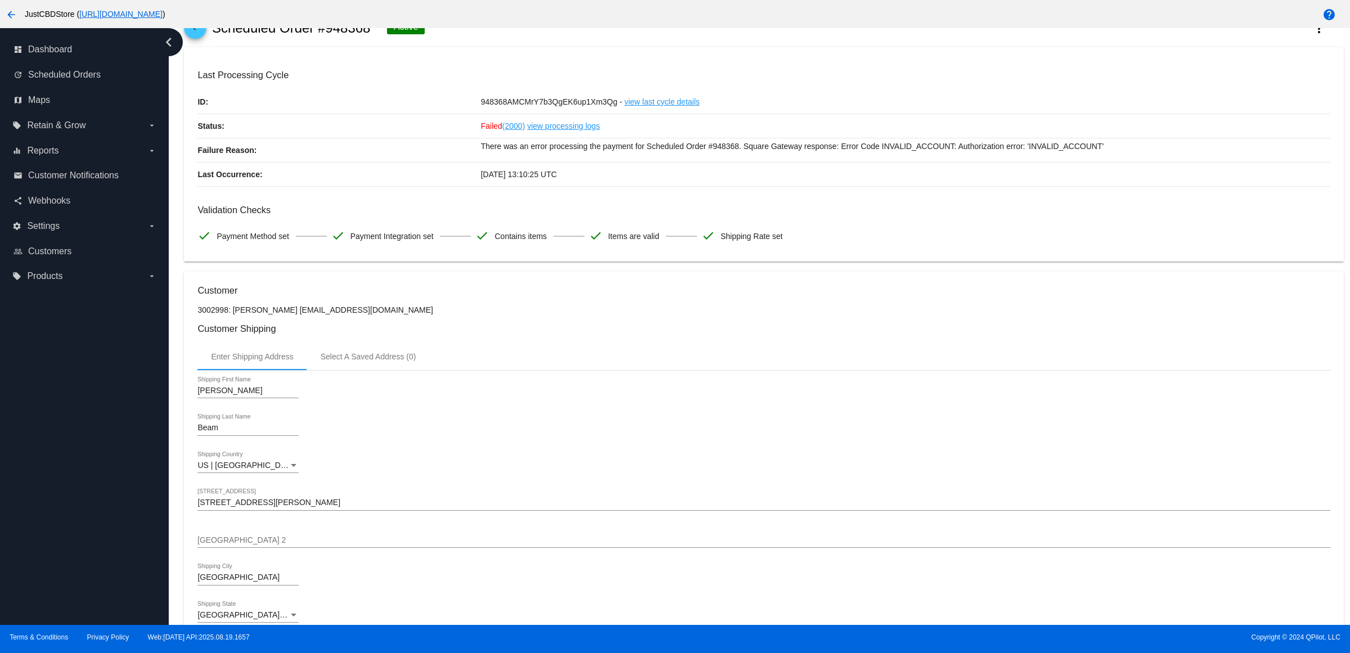
scroll to position [0, 0]
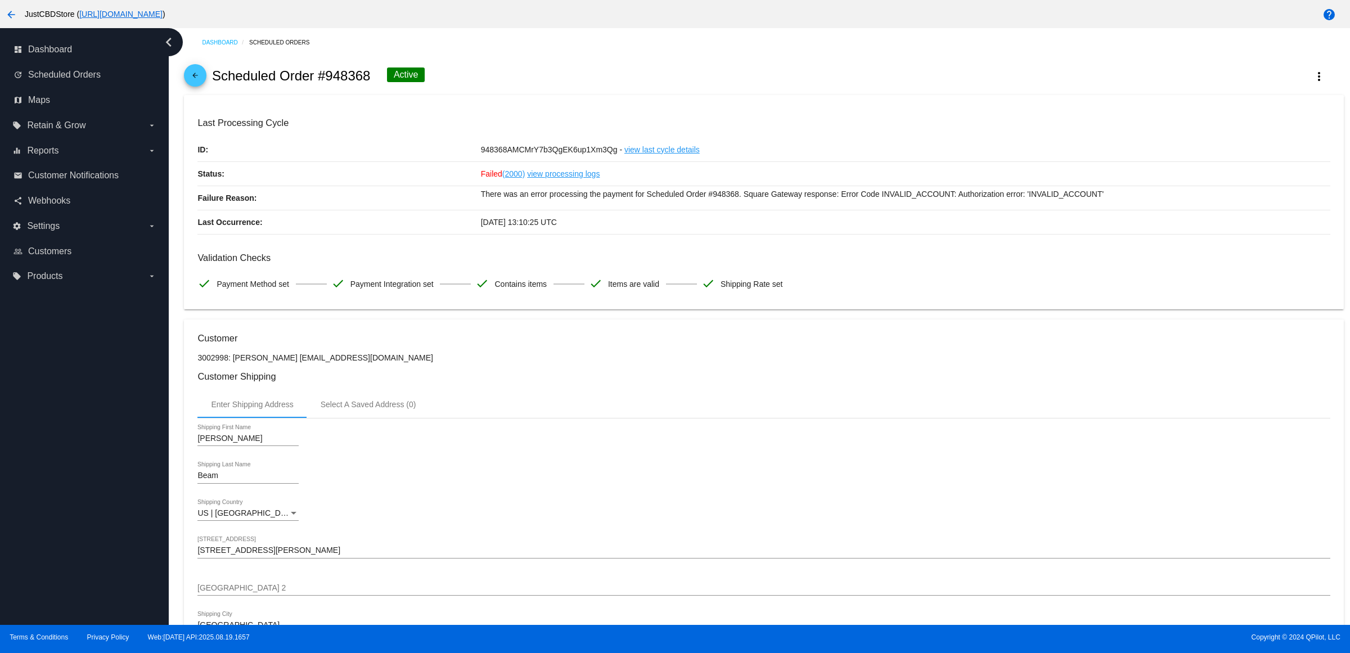
click at [195, 82] on mat-icon "arrow_back" at bounding box center [194, 77] width 13 height 13
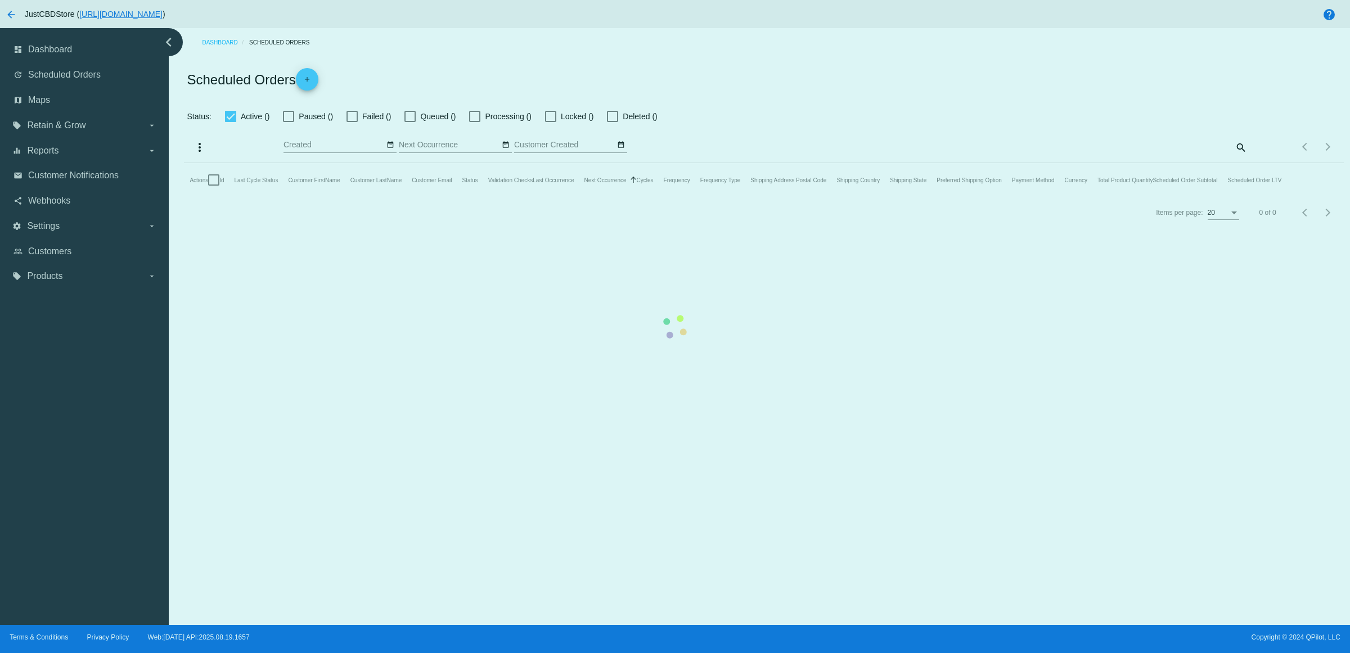
checkbox input "true"
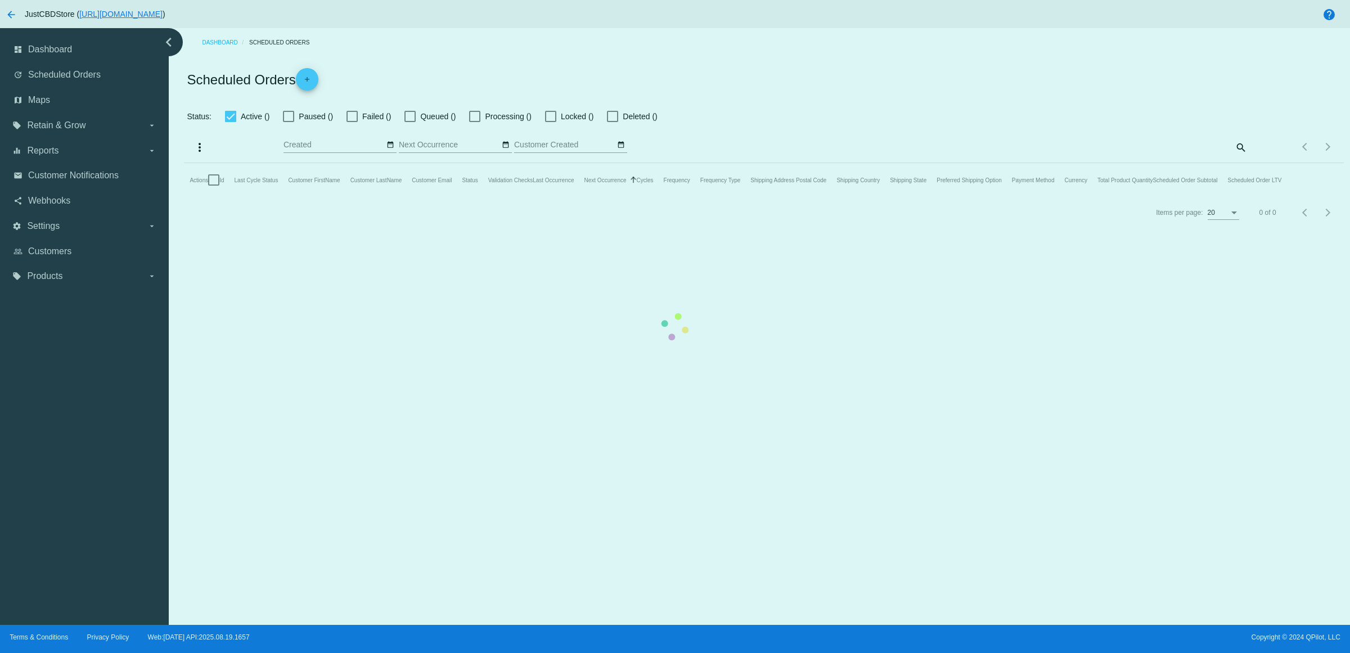
checkbox input "true"
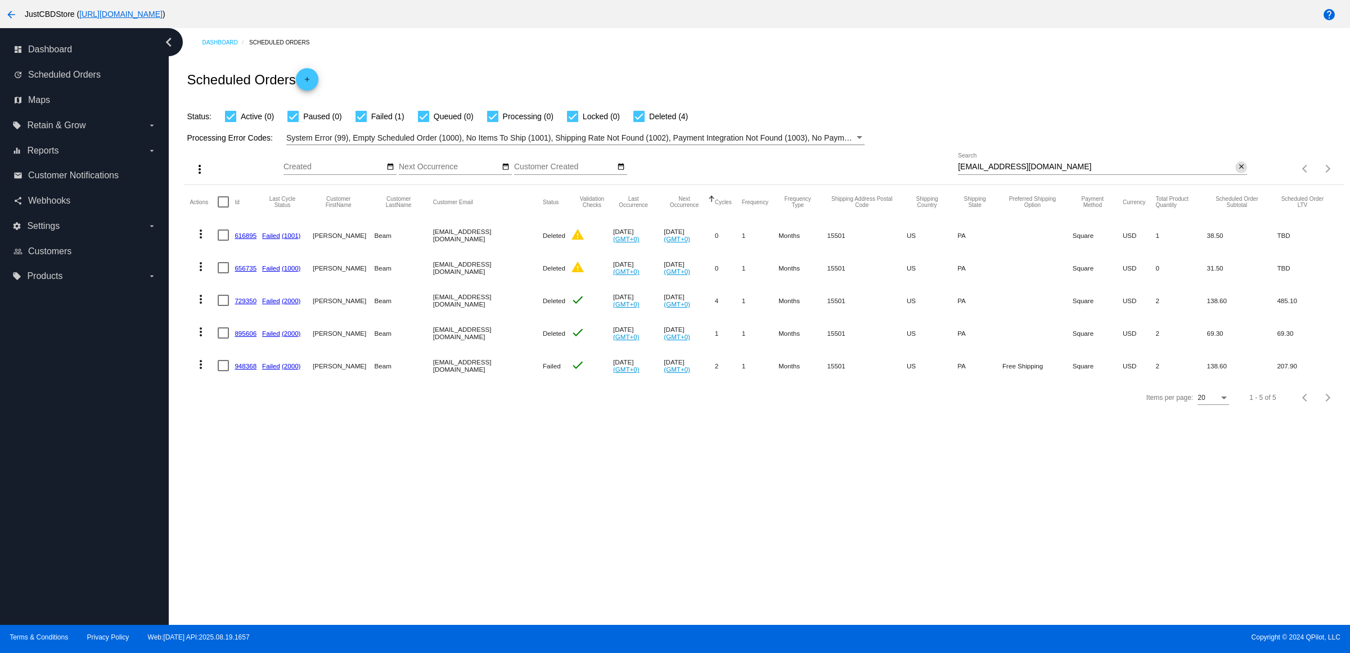
click at [1241, 172] on mat-icon "close" at bounding box center [1241, 167] width 8 height 9
click at [1241, 178] on mat-icon "search" at bounding box center [1239, 168] width 13 height 17
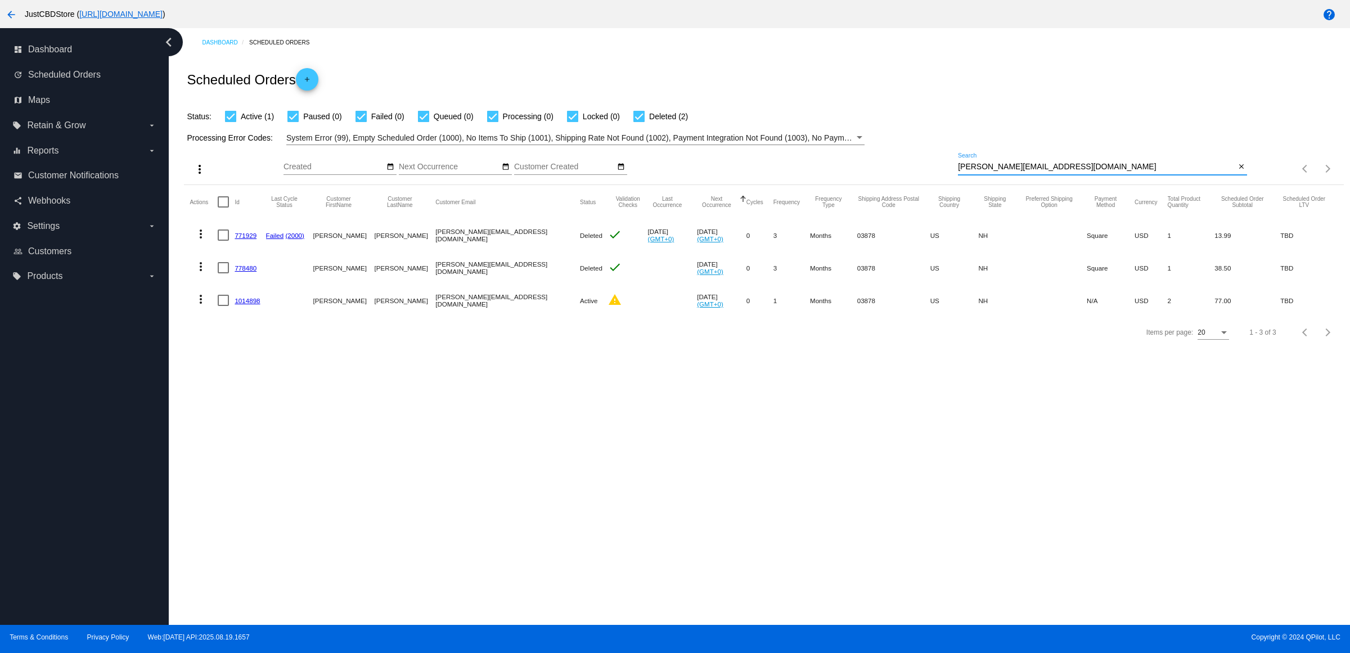
type input "robin.jarvis4@gmail.com"
click at [254, 304] on link "1014898" at bounding box center [247, 300] width 25 height 7
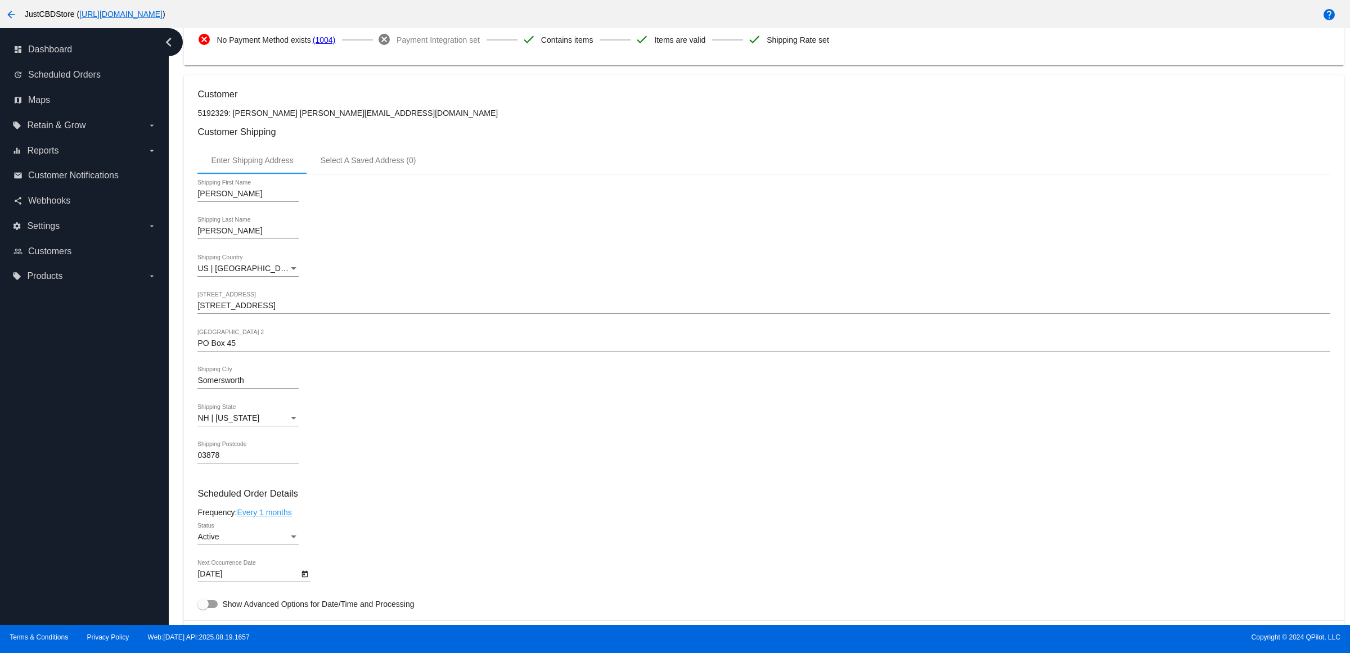
scroll to position [352, 0]
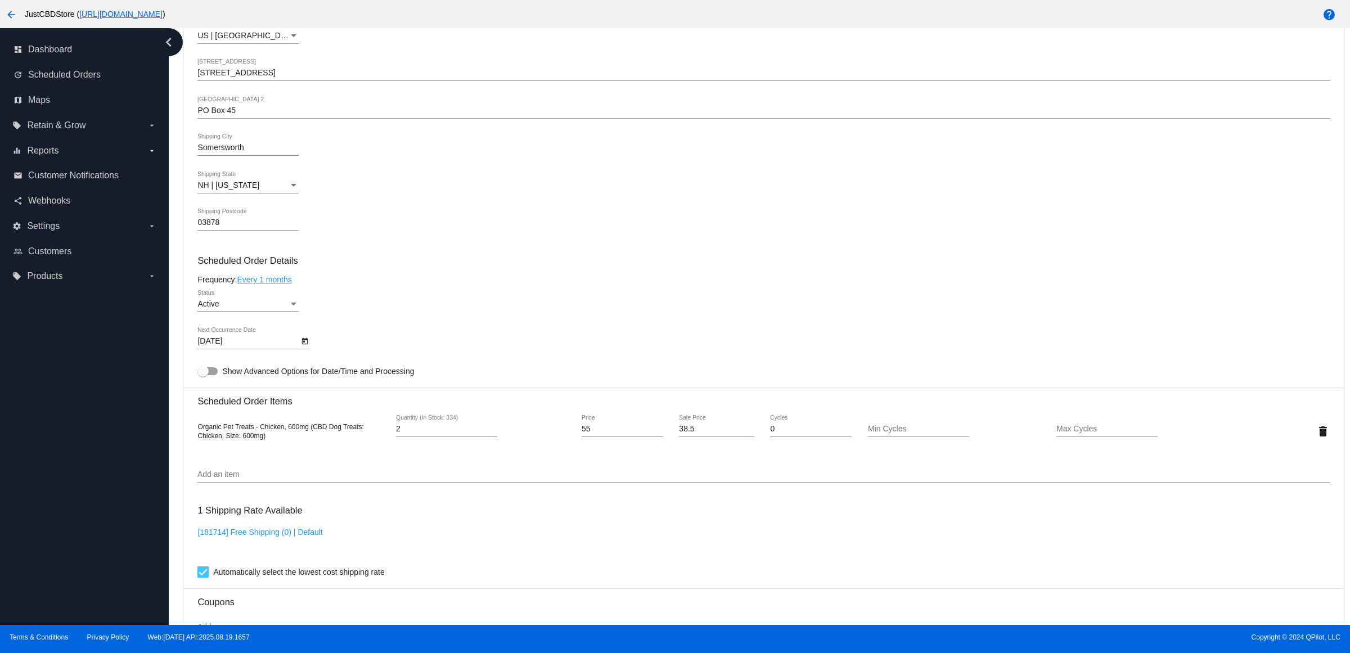
click at [291, 284] on link "Every 1 months" at bounding box center [264, 279] width 55 height 9
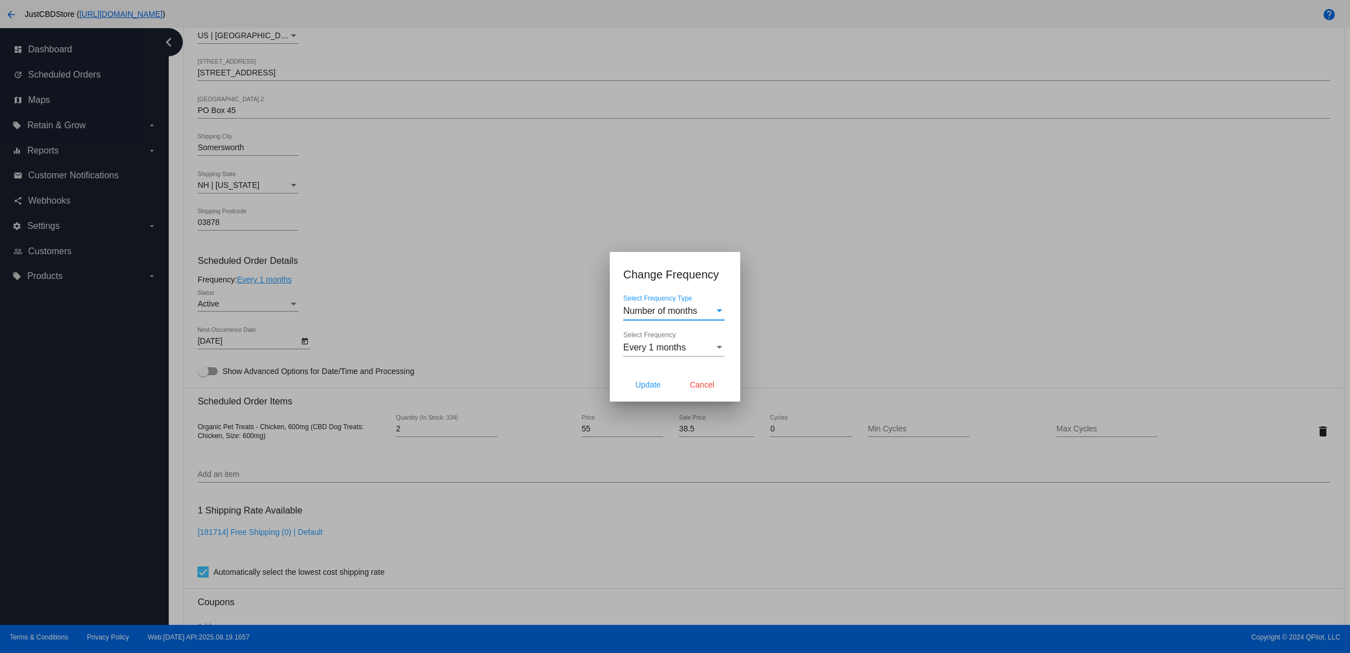
click at [686, 352] on span "Every 1 months" at bounding box center [654, 348] width 62 height 10
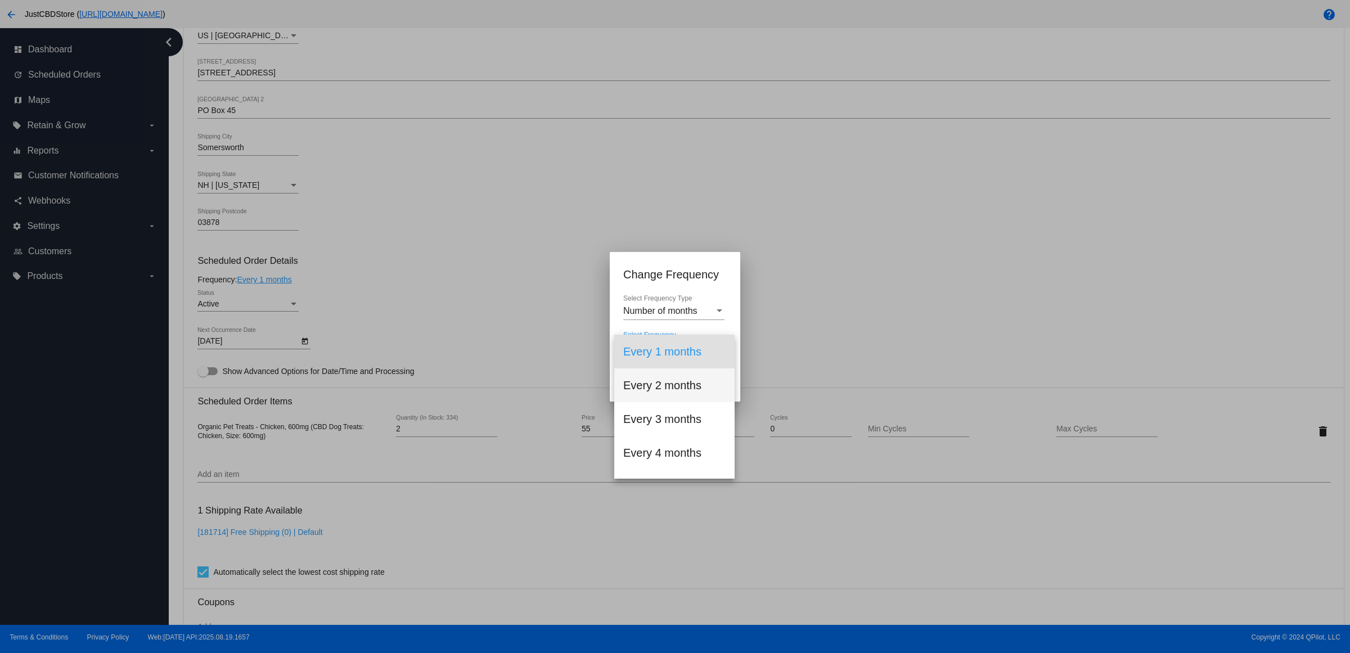
click at [684, 385] on span "Every 2 months" at bounding box center [674, 385] width 102 height 34
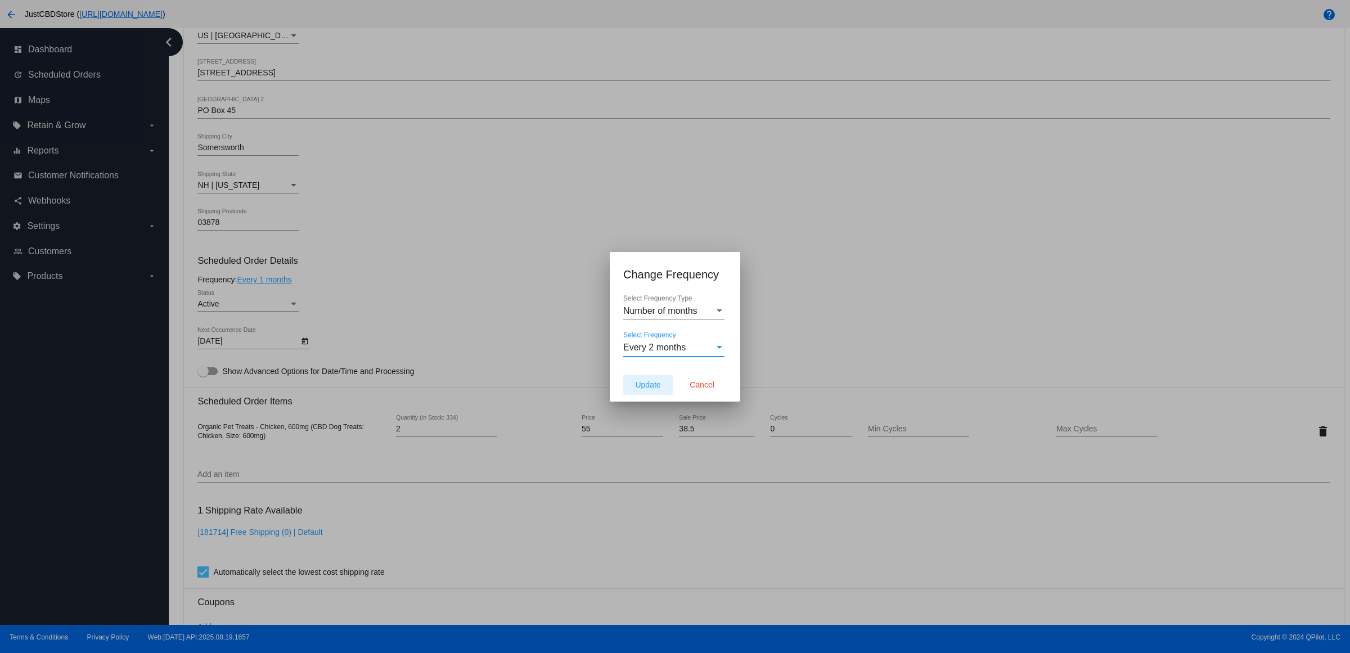
click at [647, 389] on span "Update" at bounding box center [647, 384] width 25 height 9
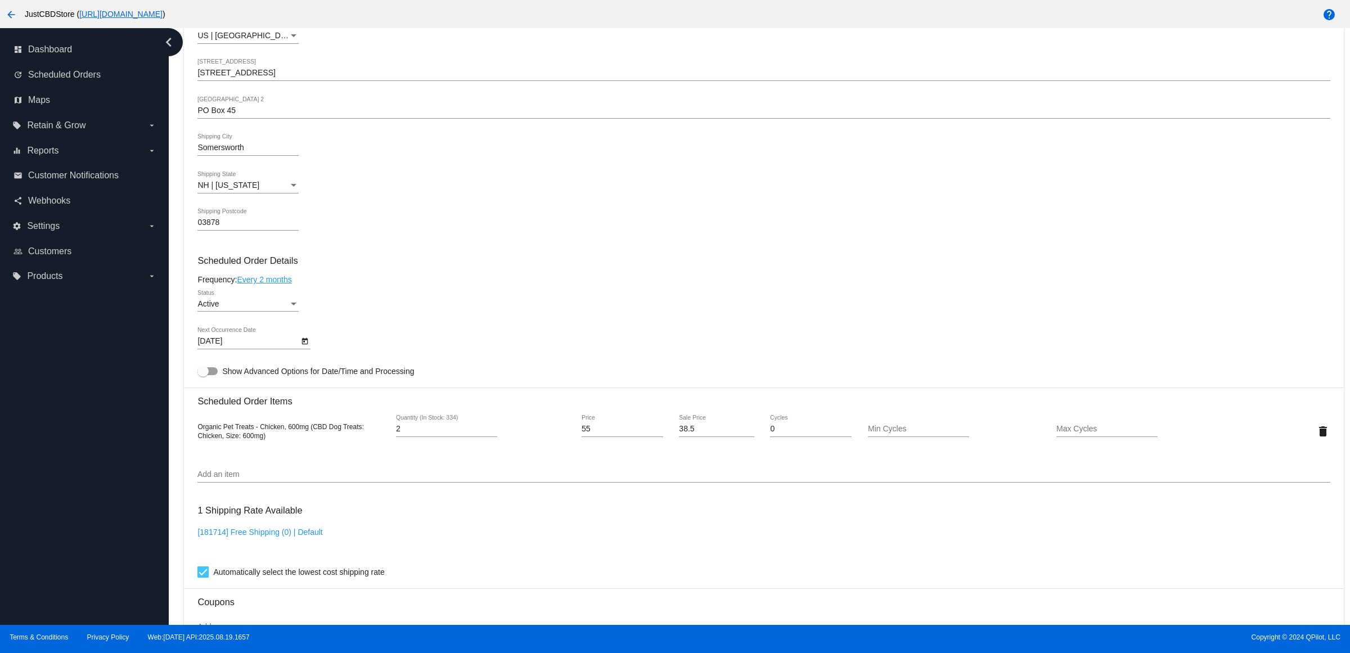
click at [468, 305] on div "Active Status" at bounding box center [763, 306] width 1132 height 32
type input "10/29/2025"
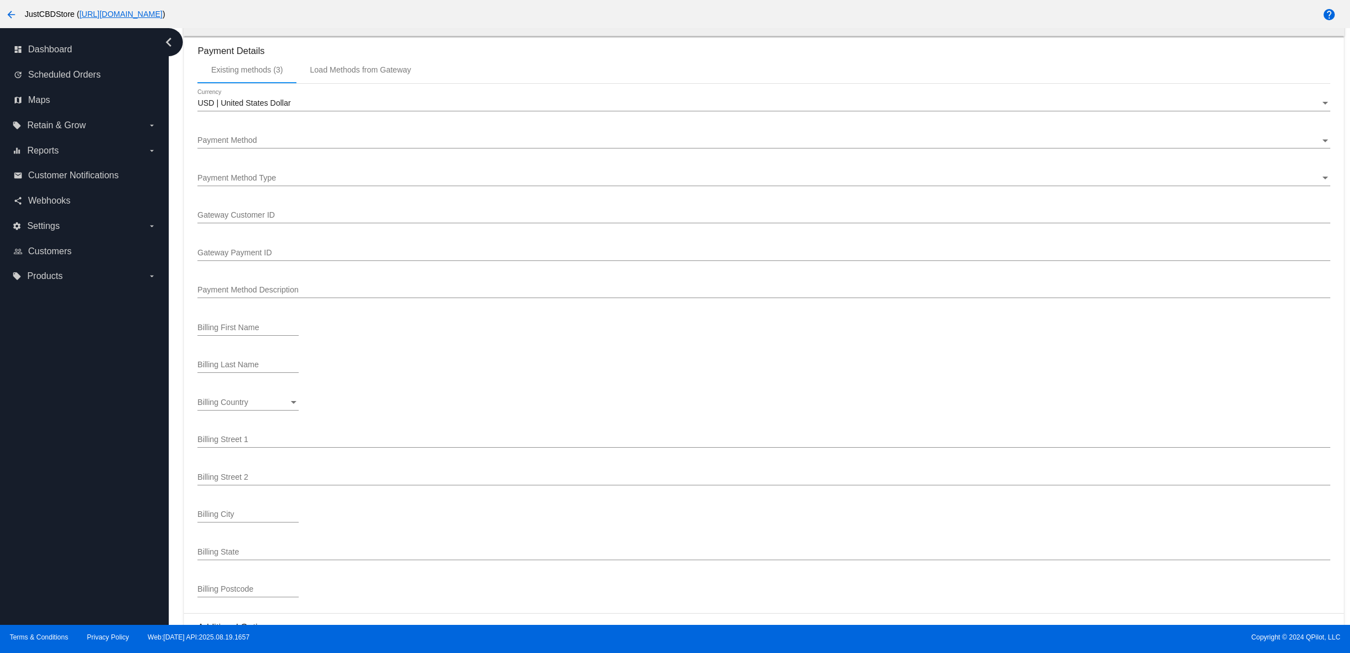
scroll to position [1156, 0]
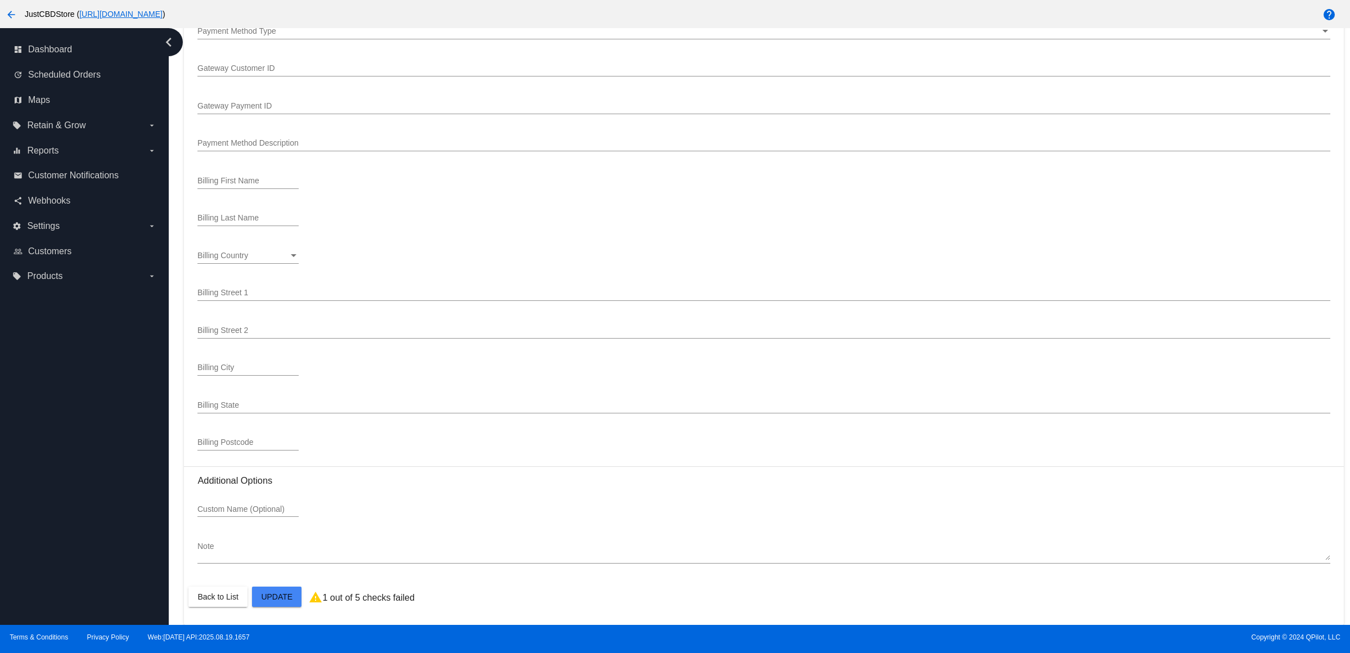
click at [273, 609] on mat-card-actions "Back to List Update" at bounding box center [763, 596] width 1150 height 29
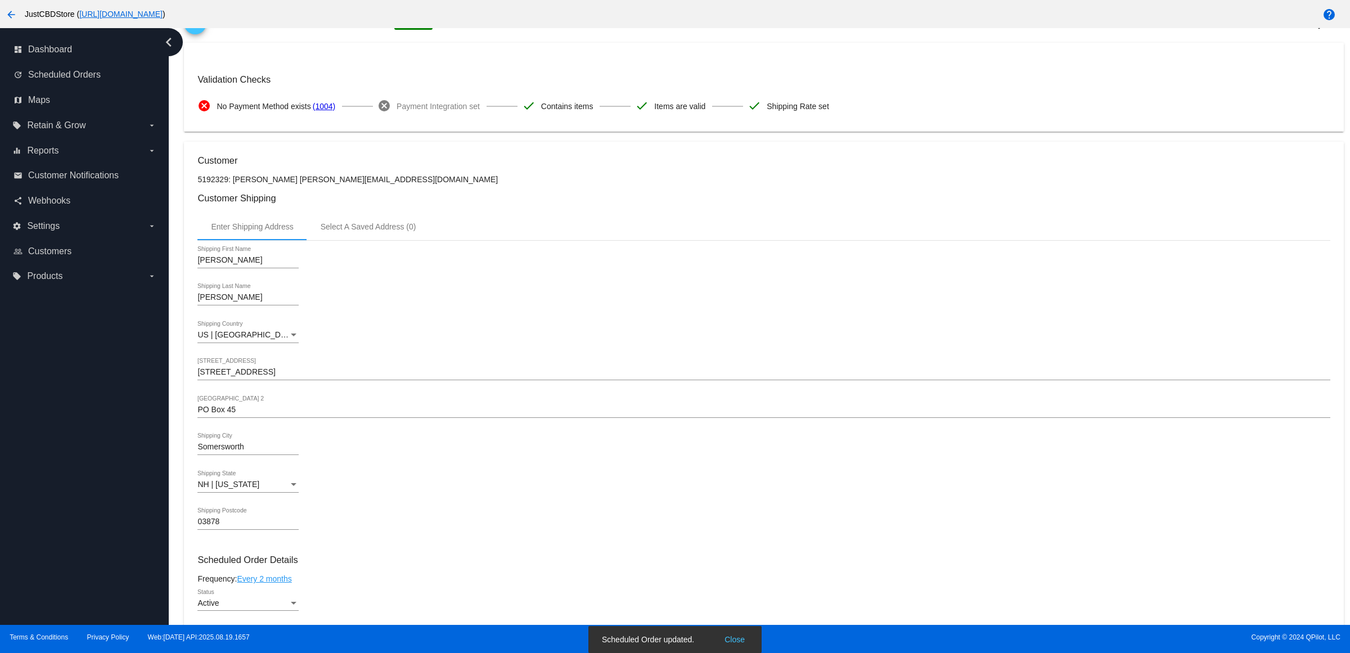
scroll to position [0, 0]
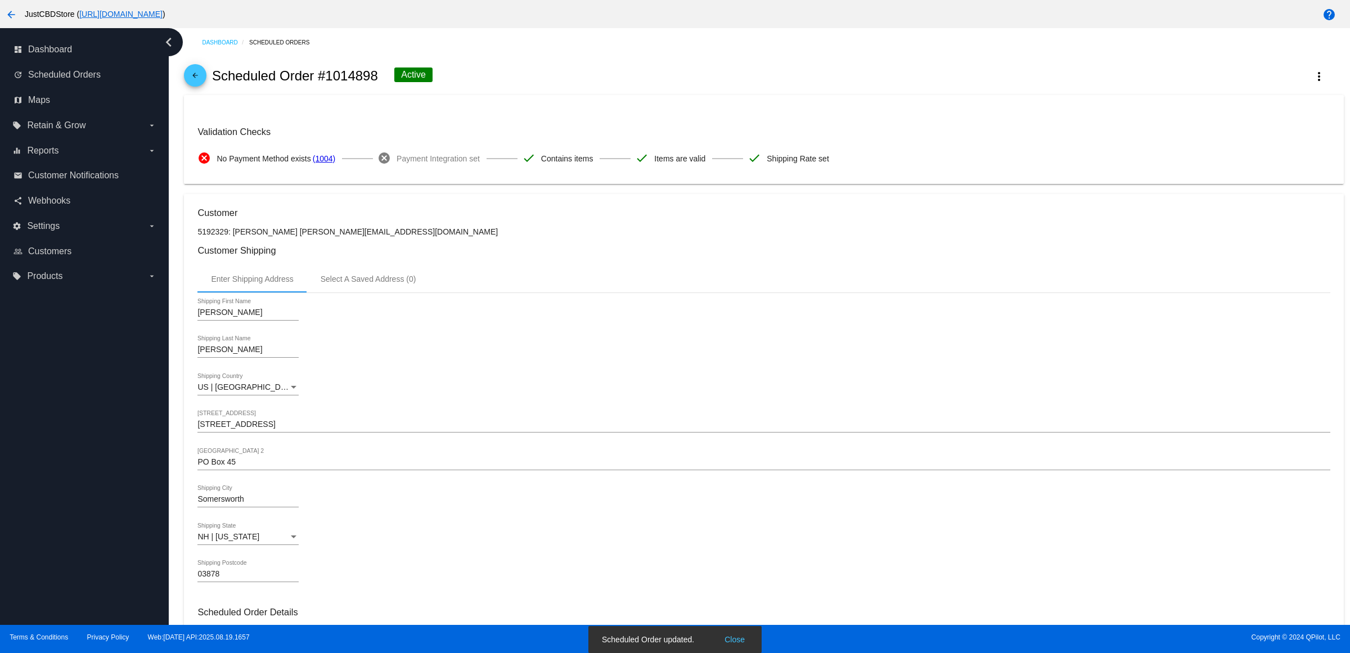
drag, startPoint x: 218, startPoint y: 88, endPoint x: 210, endPoint y: 88, distance: 8.4
click at [215, 84] on h2 "Scheduled Order #1014898" at bounding box center [295, 76] width 166 height 16
click at [202, 79] on mat-icon "arrow_back" at bounding box center [194, 77] width 13 height 13
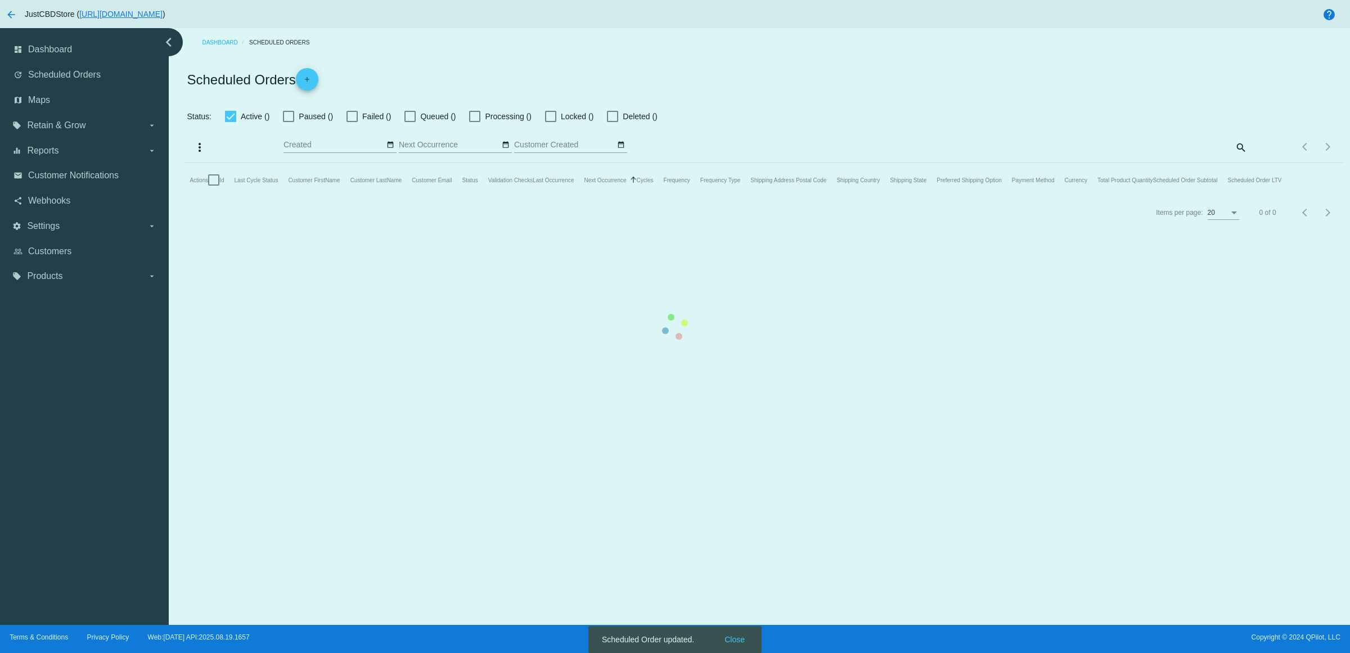
checkbox input "true"
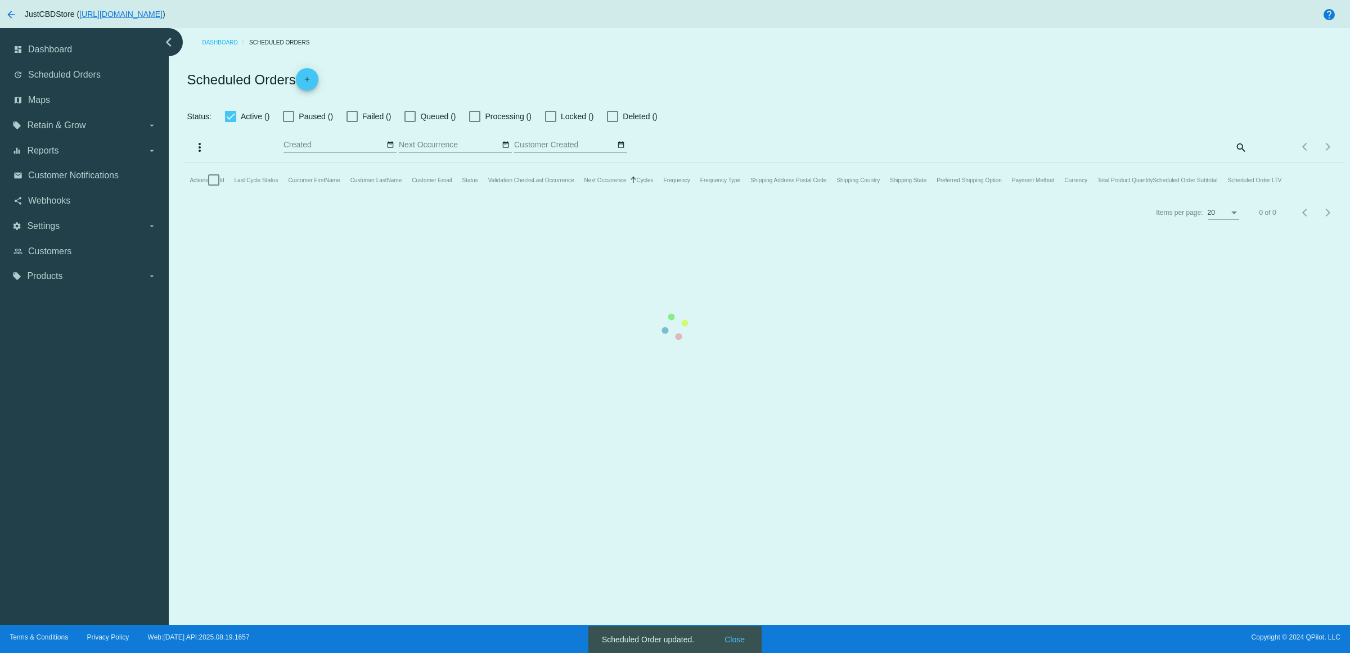
checkbox input "true"
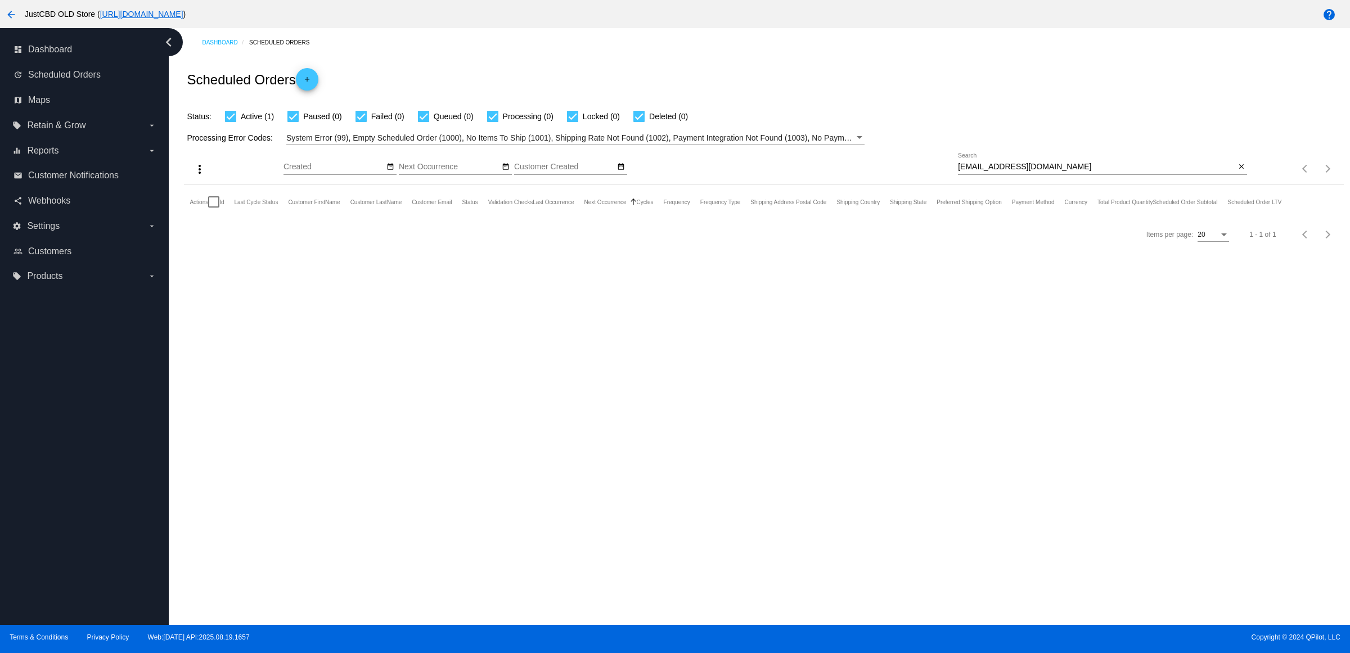
click at [15, 11] on mat-icon "arrow_back" at bounding box center [10, 14] width 13 height 13
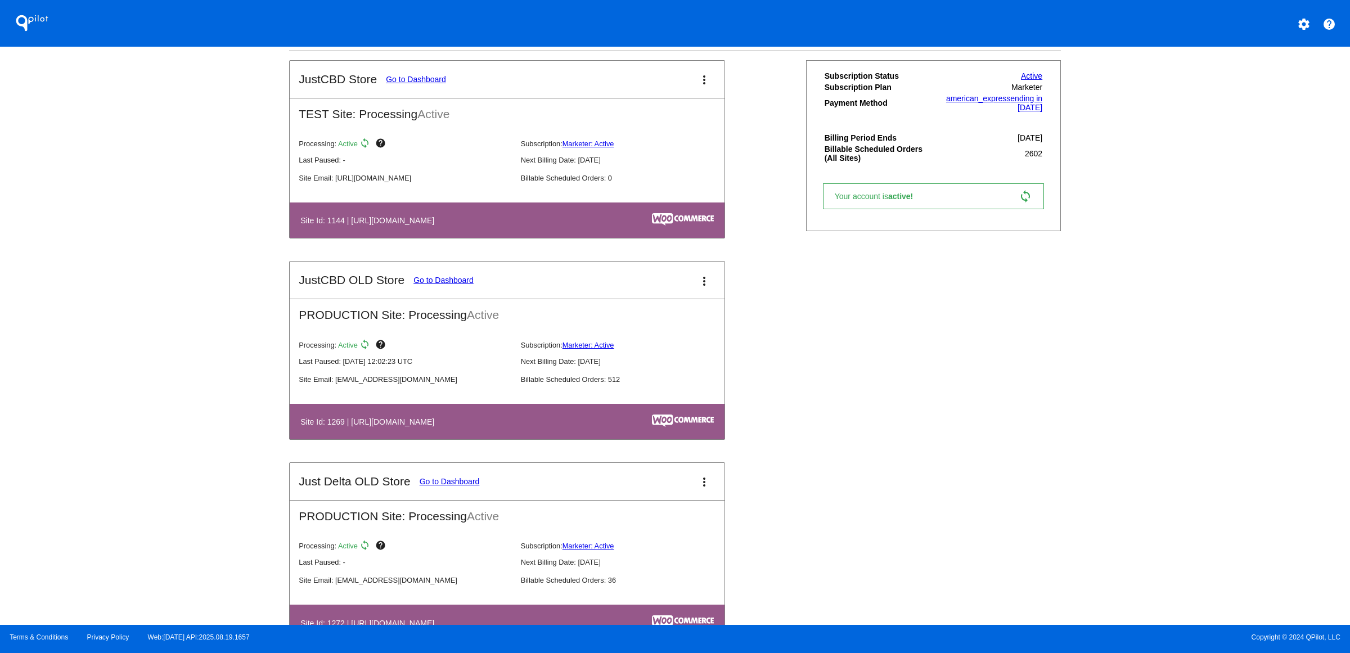
scroll to position [492, 0]
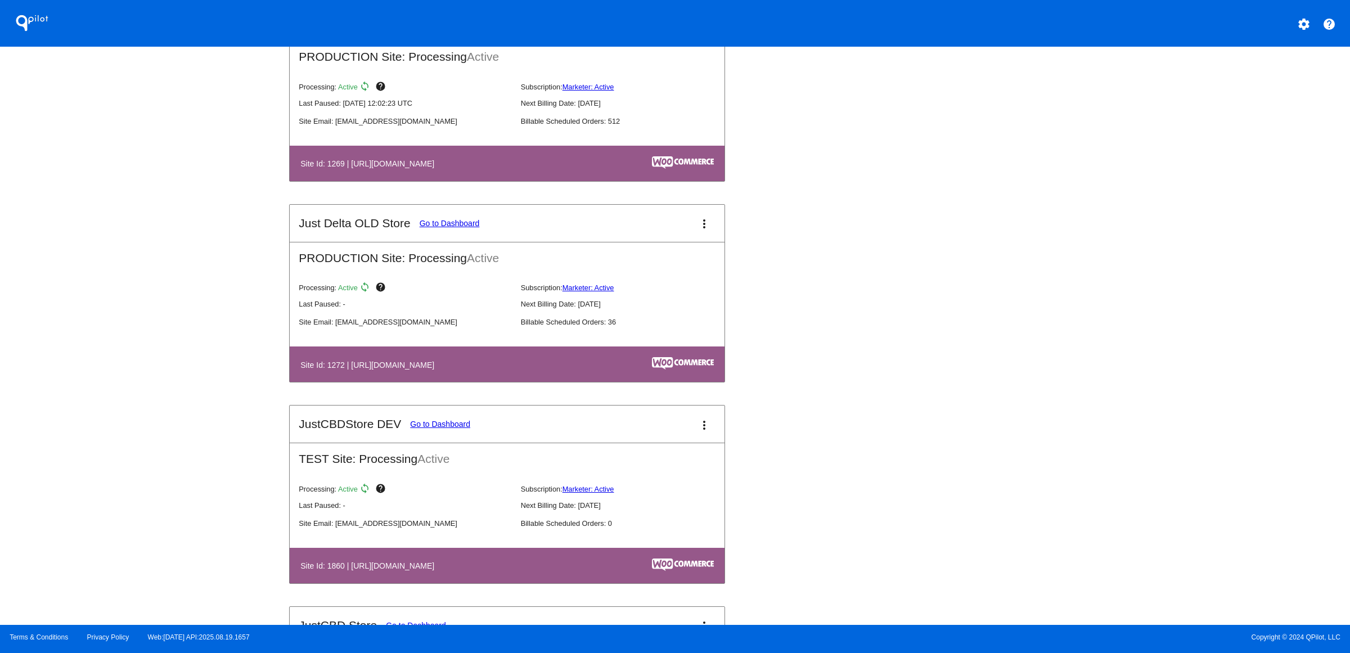
click at [420, 228] on link "Go to Dashboard" at bounding box center [450, 223] width 60 height 9
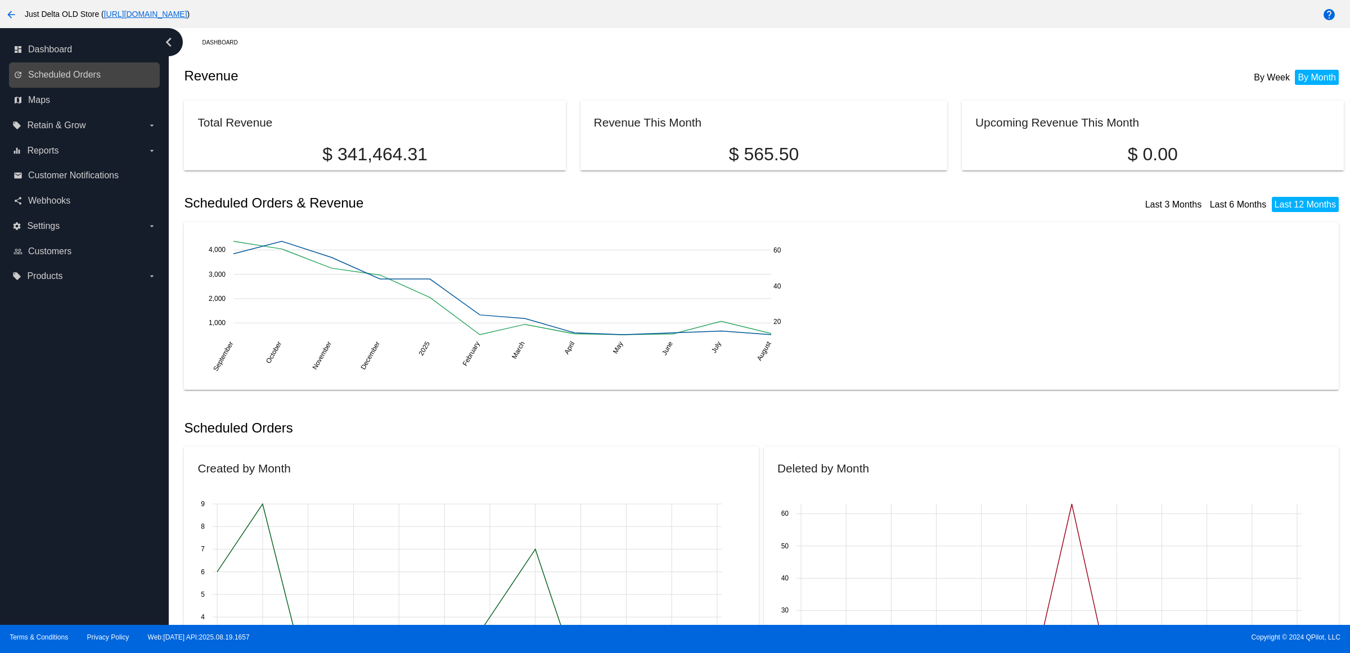
click at [92, 71] on div "update Scheduled Orders" at bounding box center [84, 74] width 151 height 25
click at [99, 80] on span "Scheduled Orders" at bounding box center [64, 75] width 73 height 10
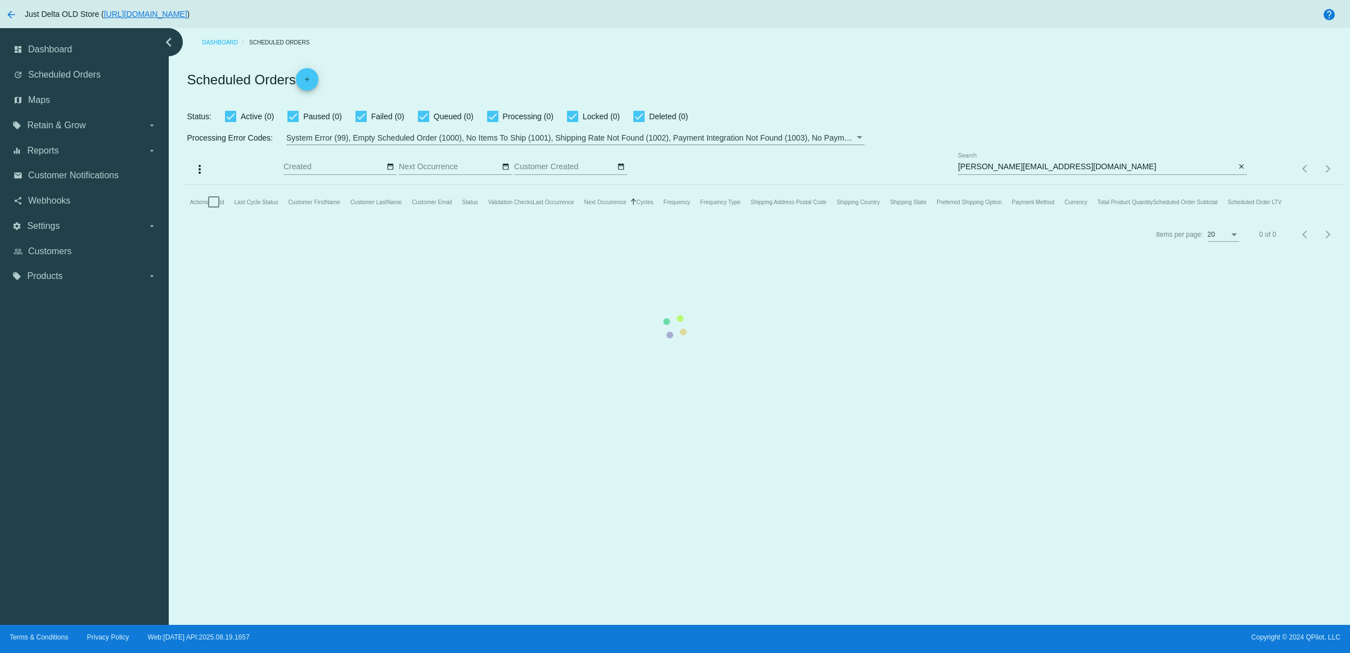
click at [1238, 185] on mat-table "Actions Id Last Cycle Status Customer FirstName Customer LastName Customer Emai…" at bounding box center [763, 202] width 1159 height 34
click at [1238, 172] on mat-icon "close" at bounding box center [1241, 167] width 8 height 9
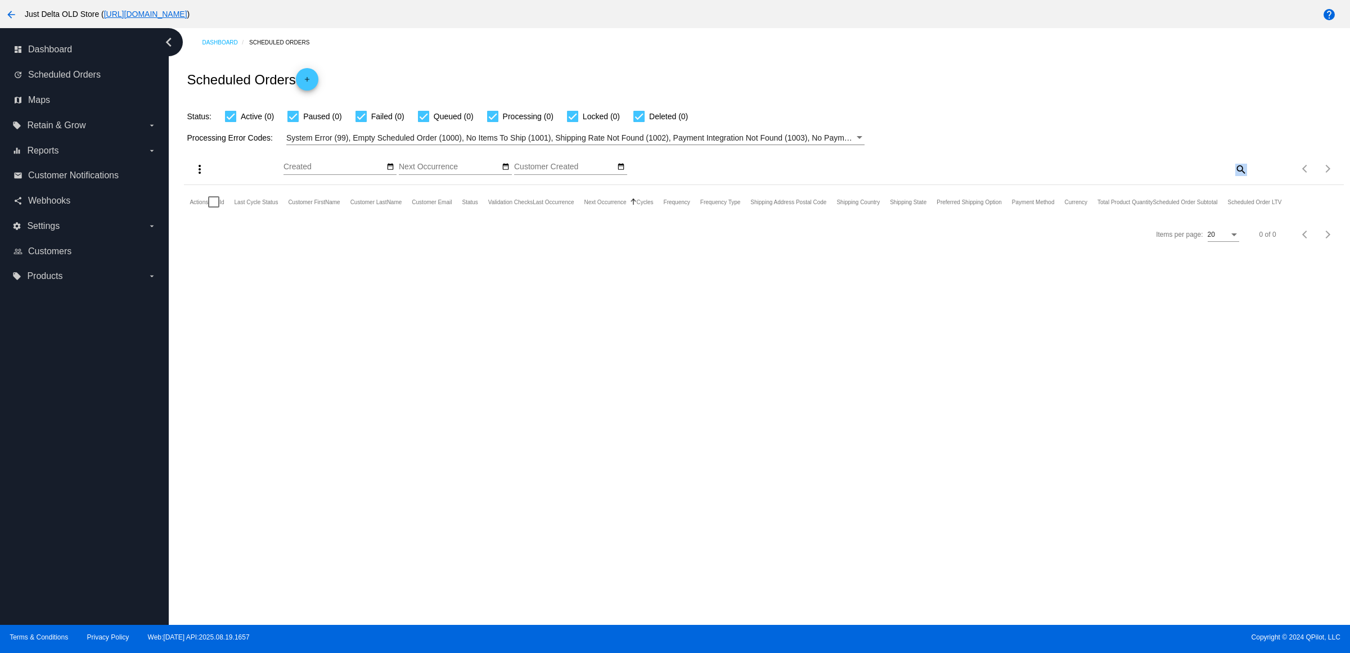
click at [1238, 178] on mat-icon "search" at bounding box center [1239, 168] width 13 height 17
click at [1187, 183] on app-dashboard-scheduled-orders "Scheduled Orders add Status: Active (0) Paused (0) Failed (0) Queued (0) Proces…" at bounding box center [763, 153] width 1159 height 193
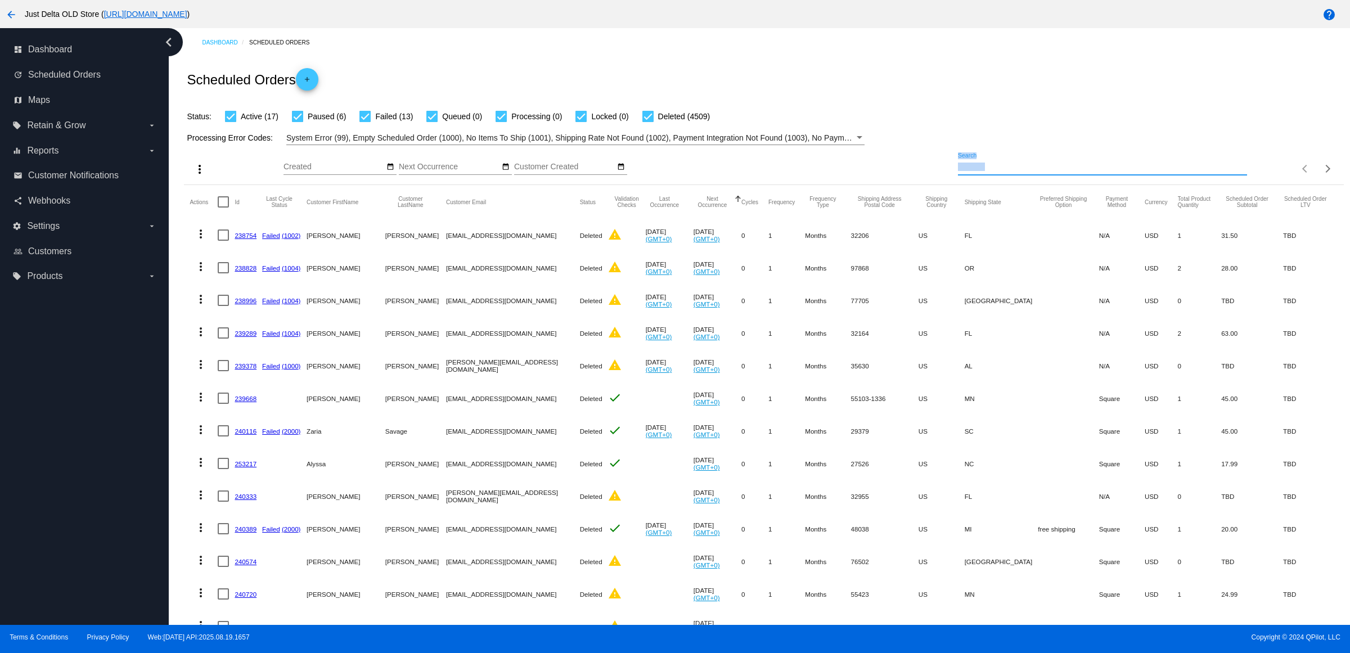
click at [997, 172] on input "Search" at bounding box center [1102, 167] width 289 height 9
paste input "yabadabadeb@yahoo.com"
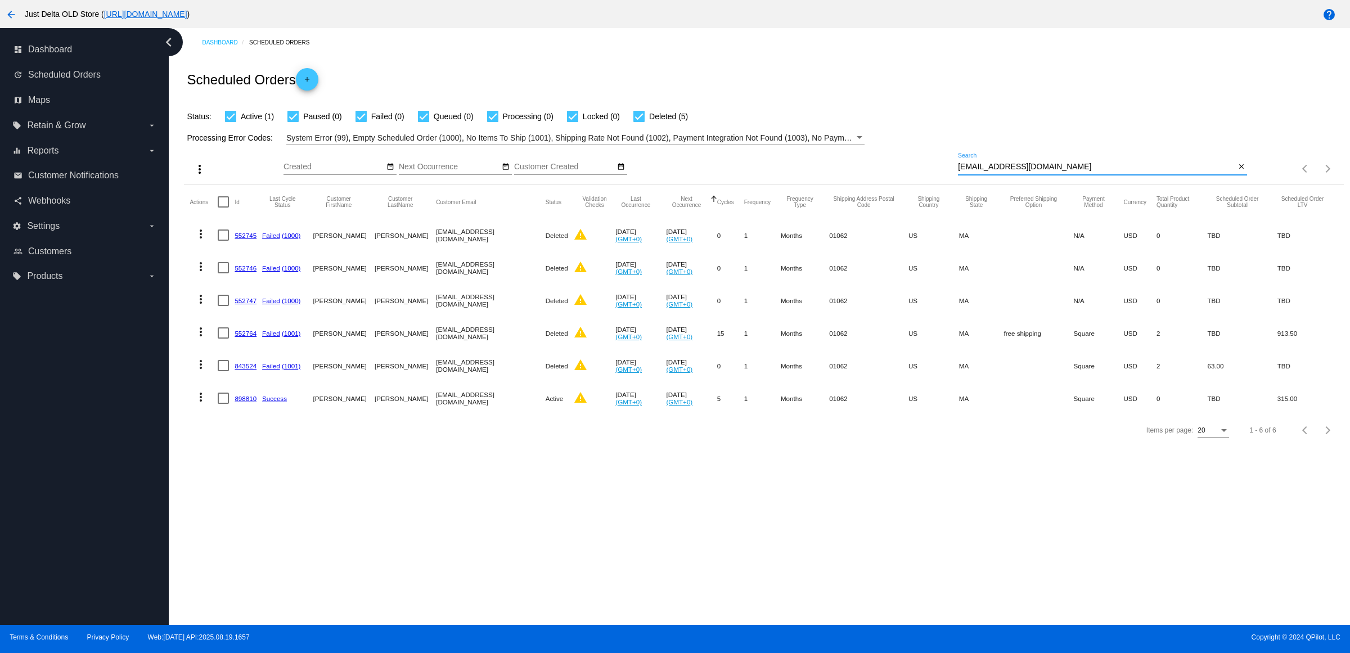
type input "yabadabadeb@yahoo.com"
click at [249, 402] on link "898810" at bounding box center [246, 398] width 22 height 7
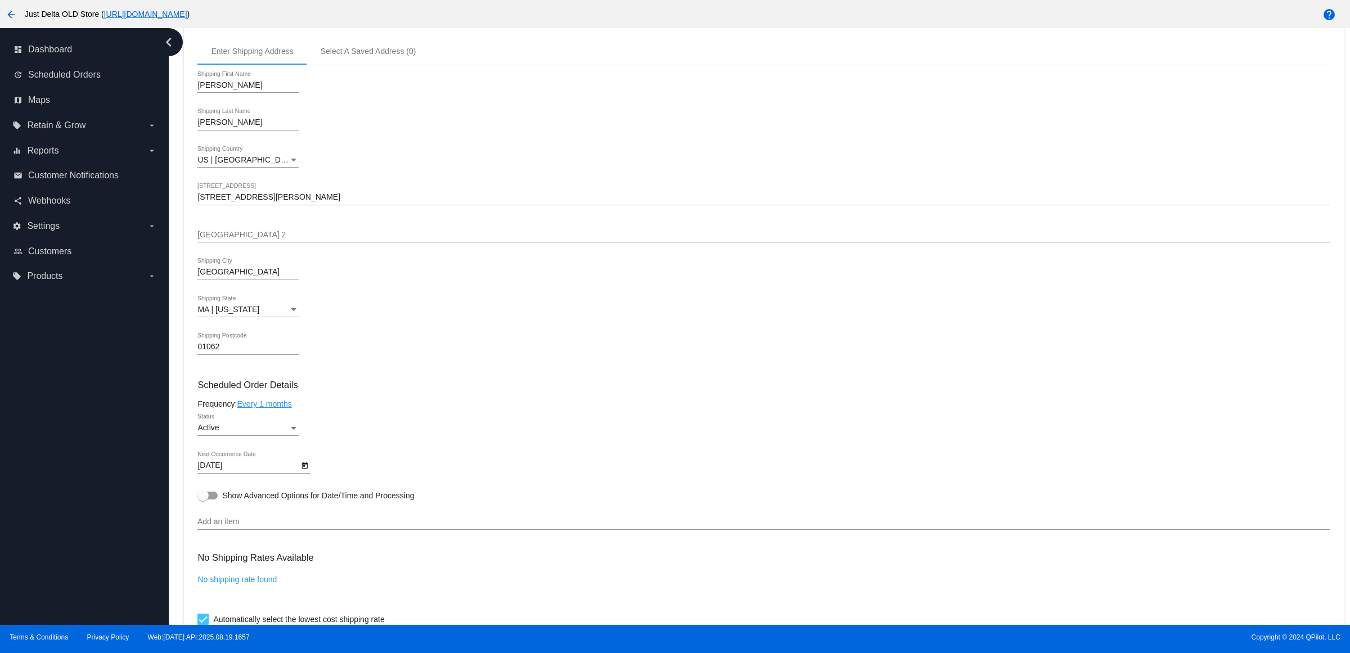
scroll to position [70, 0]
